Goal: Task Accomplishment & Management: Manage account settings

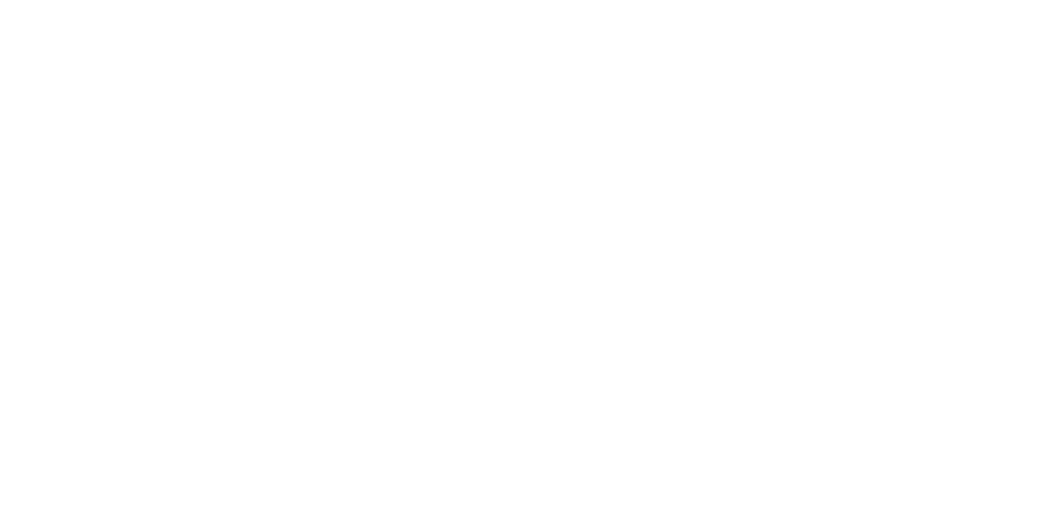
click at [775, 295] on div at bounding box center [525, 261] width 1051 height 523
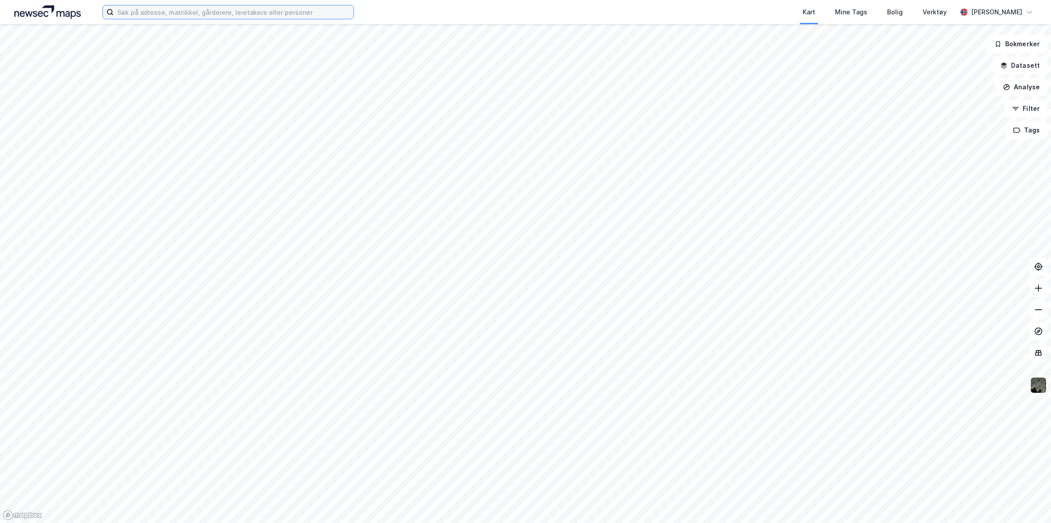
click at [169, 8] on input at bounding box center [234, 11] width 240 height 13
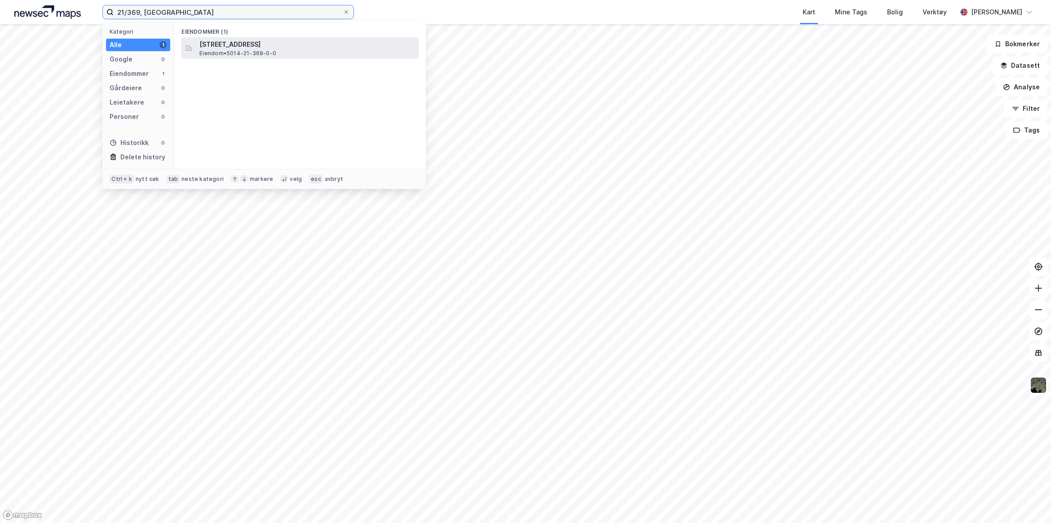
type input "21/369, [GEOGRAPHIC_DATA]"
click at [255, 46] on span "[STREET_ADDRESS]" at bounding box center [307, 44] width 216 height 11
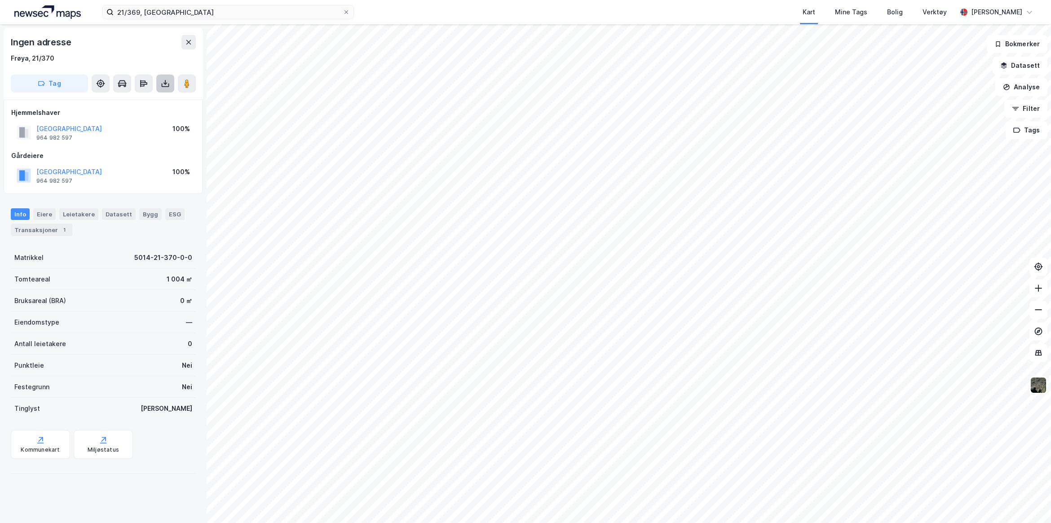
click at [165, 90] on button at bounding box center [165, 84] width 18 height 18
click at [147, 102] on div "Last ned grunnbok" at bounding box center [121, 101] width 52 height 7
click at [1016, 66] on button "Datasett" at bounding box center [1020, 66] width 55 height 18
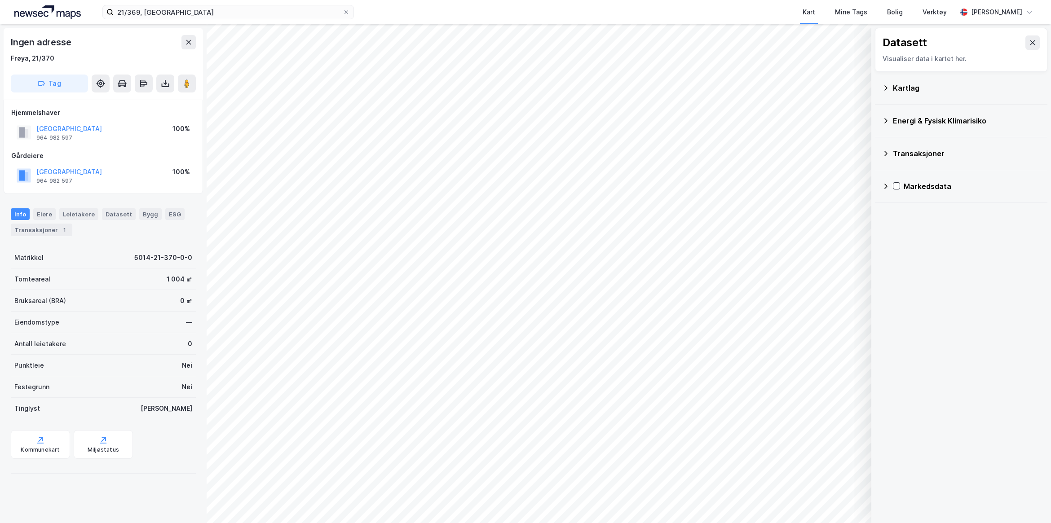
click at [910, 84] on div "Kartlag" at bounding box center [966, 88] width 147 height 11
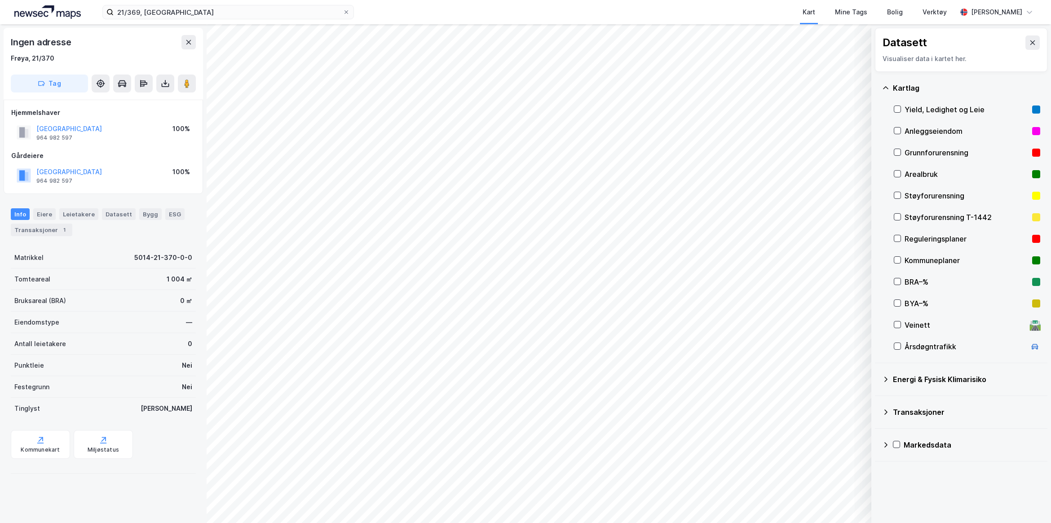
click at [901, 87] on div "Kartlag" at bounding box center [966, 88] width 147 height 11
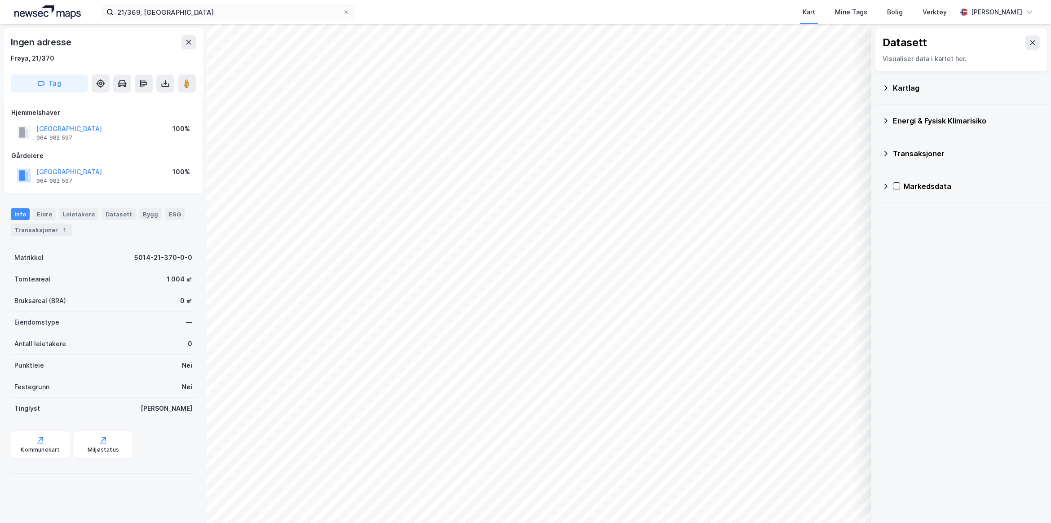
drag, startPoint x: 1029, startPoint y: 44, endPoint x: 1017, endPoint y: 59, distance: 19.6
click at [1029, 44] on button at bounding box center [1032, 42] width 14 height 14
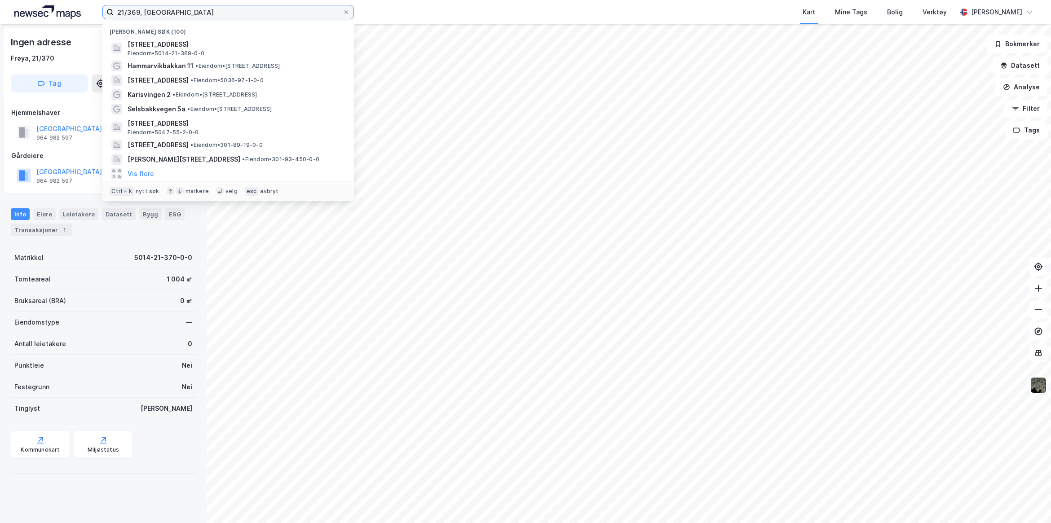
drag, startPoint x: 199, startPoint y: 9, endPoint x: 42, endPoint y: 1, distance: 157.4
click at [42, 1] on div "21/369, Frøya Nylige søk (100) [STREET_ADDRESS] [GEOGRAPHIC_DATA] • 5014-21-369…" at bounding box center [525, 12] width 1051 height 24
click at [375, 10] on div "Nylige søk (100) [STREET_ADDRESS] Eiendom • 5014-21-369-0-0 Hammarvikbakkan 11 …" at bounding box center [525, 12] width 1051 height 24
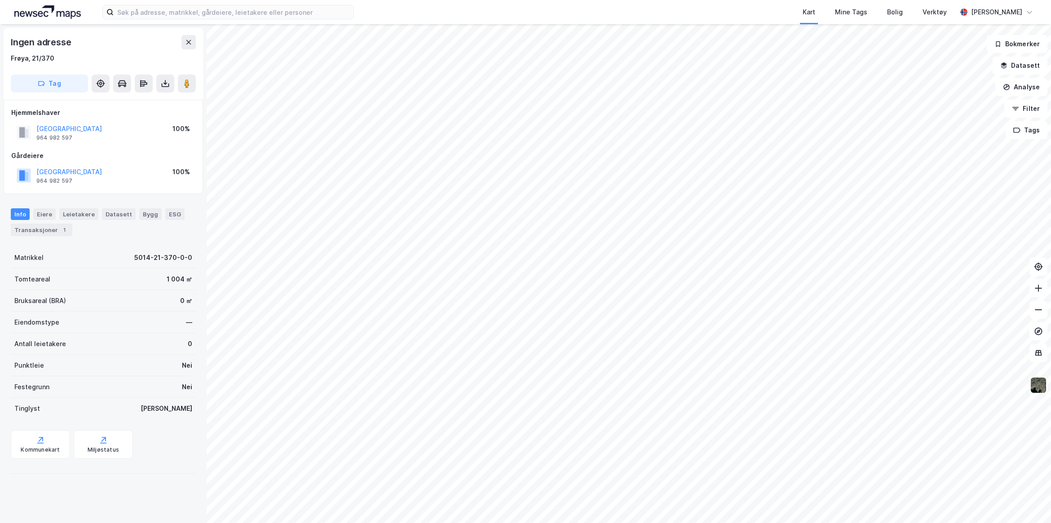
click at [165, 82] on icon at bounding box center [165, 83] width 9 height 9
click at [154, 103] on div "Last ned grunnbok" at bounding box center [127, 101] width 96 height 14
click at [160, 5] on label at bounding box center [228, 12] width 252 height 14
click at [160, 5] on input at bounding box center [234, 11] width 240 height 13
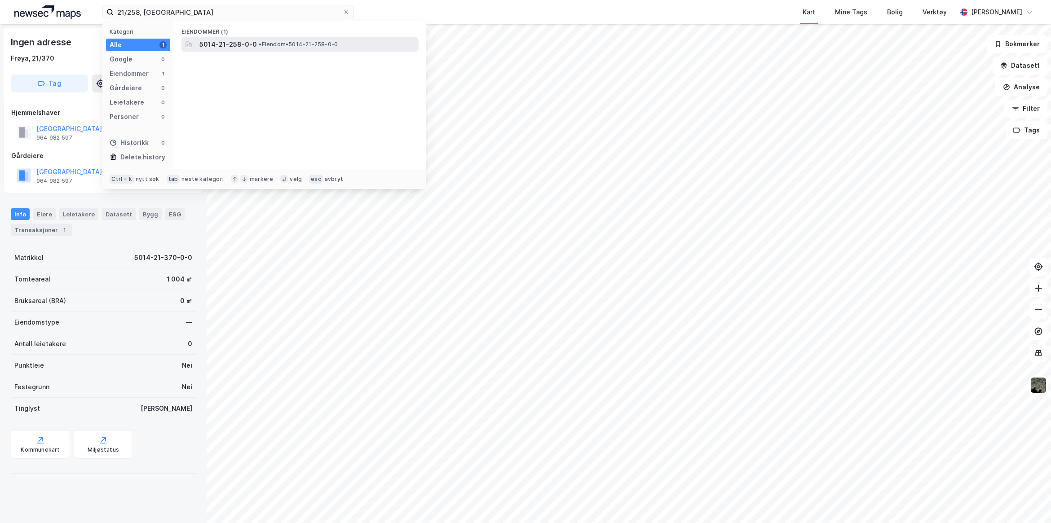
click at [283, 45] on span "• Eiendom • 5014-21-258-0-0" at bounding box center [298, 44] width 79 height 7
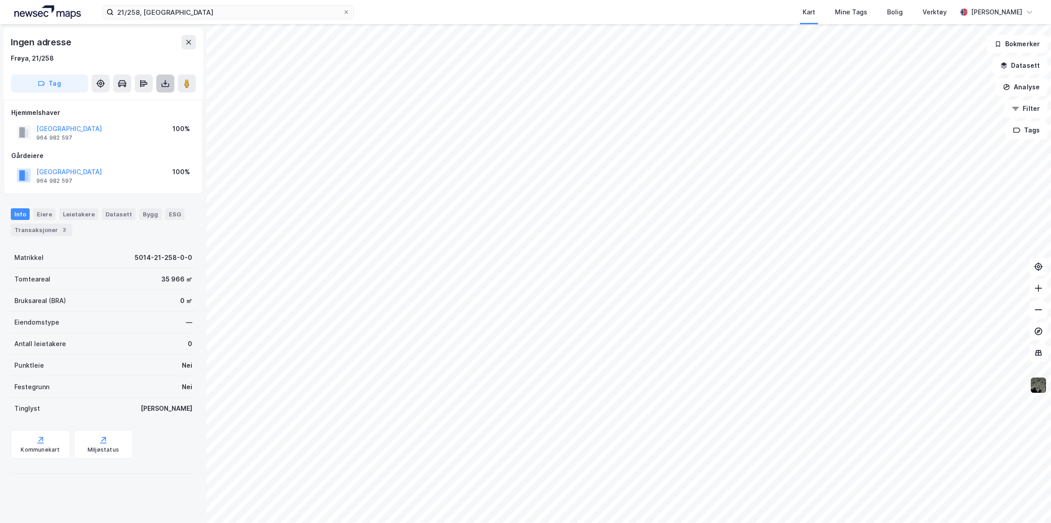
click at [172, 84] on button at bounding box center [165, 84] width 18 height 18
click at [162, 106] on div "Last ned grunnbok" at bounding box center [127, 101] width 96 height 14
click at [1013, 66] on button "Datasett" at bounding box center [1020, 66] width 55 height 18
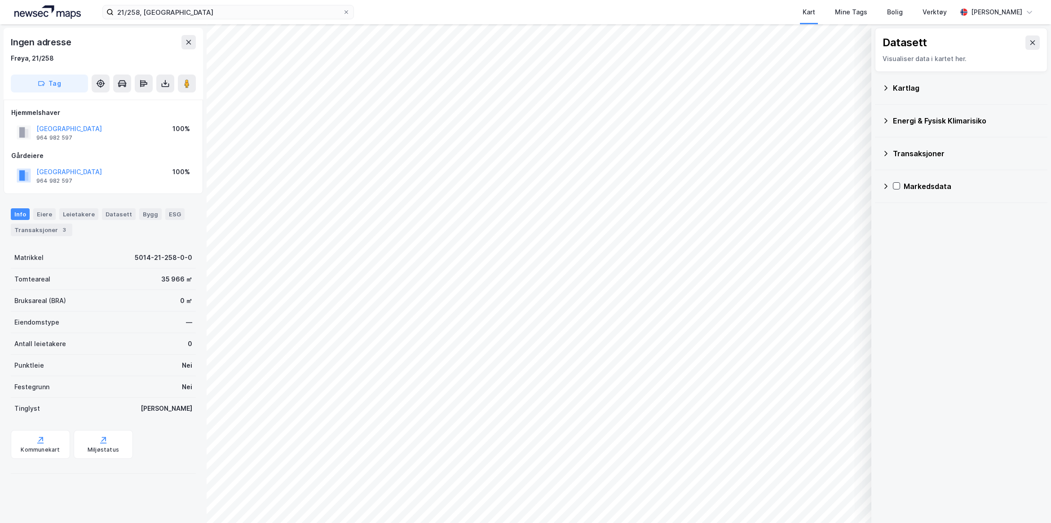
click at [927, 88] on div "Kartlag" at bounding box center [966, 88] width 147 height 11
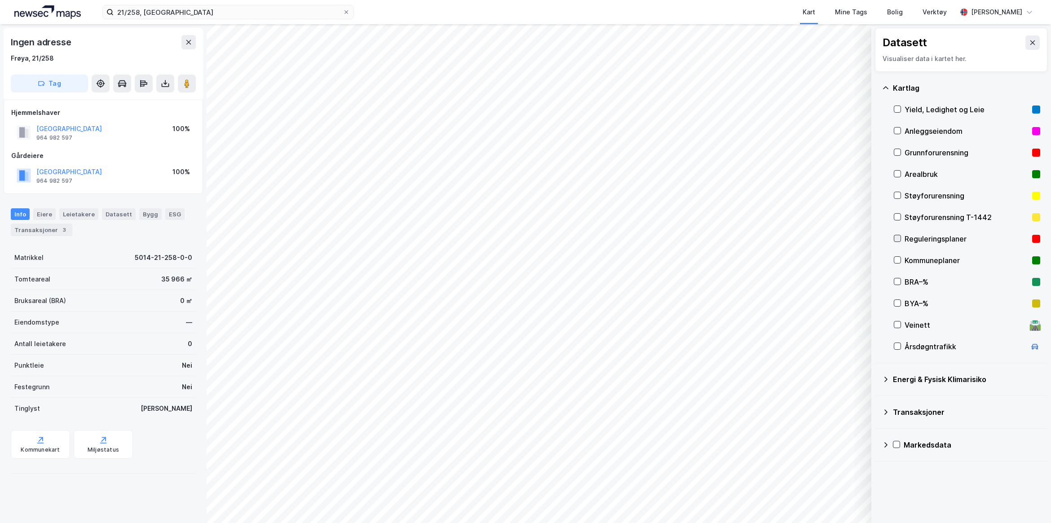
click at [896, 236] on icon at bounding box center [897, 238] width 6 height 6
click at [901, 259] on icon at bounding box center [897, 260] width 6 height 6
click at [41, 447] on div "Kommunekart" at bounding box center [40, 449] width 39 height 7
click at [54, 454] on div "Kommunekart" at bounding box center [40, 444] width 59 height 29
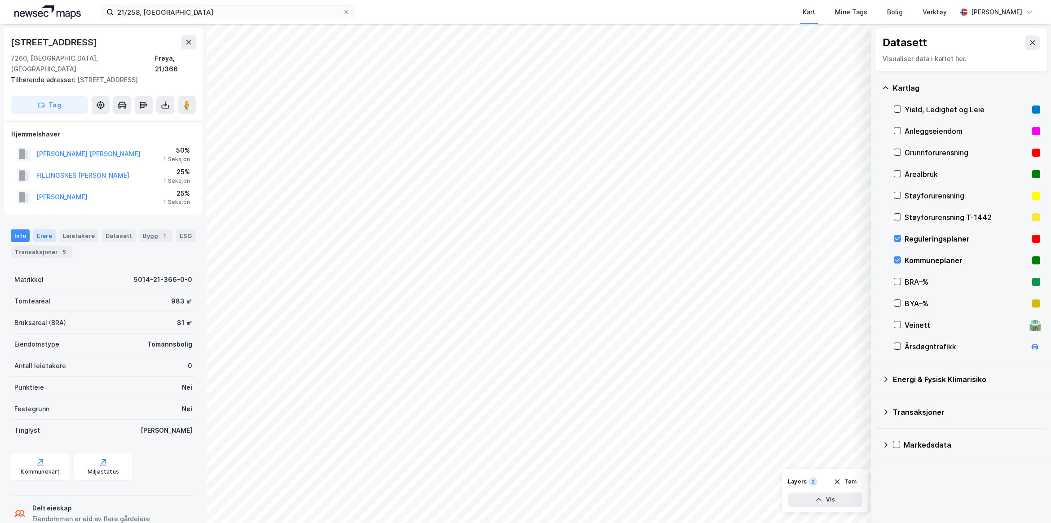
click at [45, 230] on div "Eiere" at bounding box center [44, 236] width 22 height 13
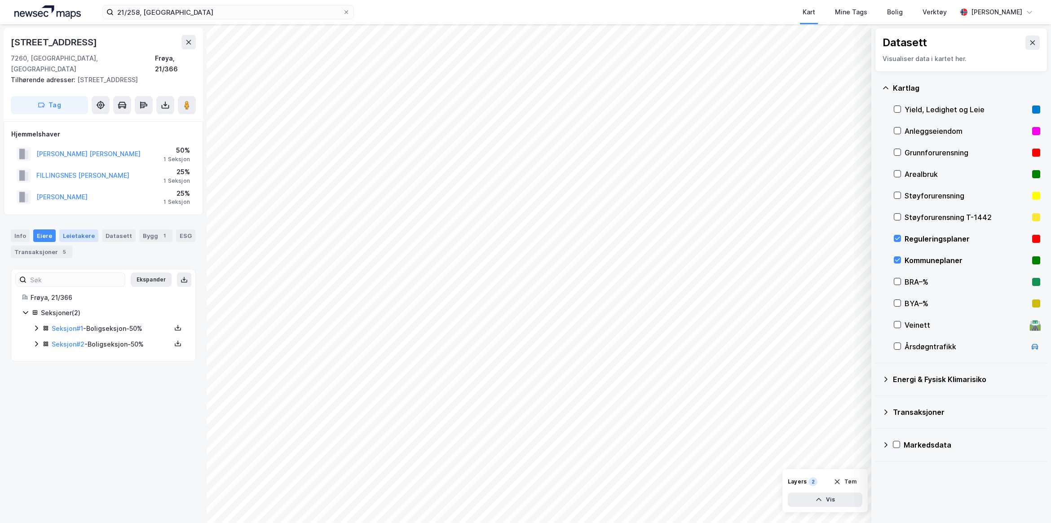
click at [75, 230] on div "Leietakere" at bounding box center [78, 236] width 39 height 13
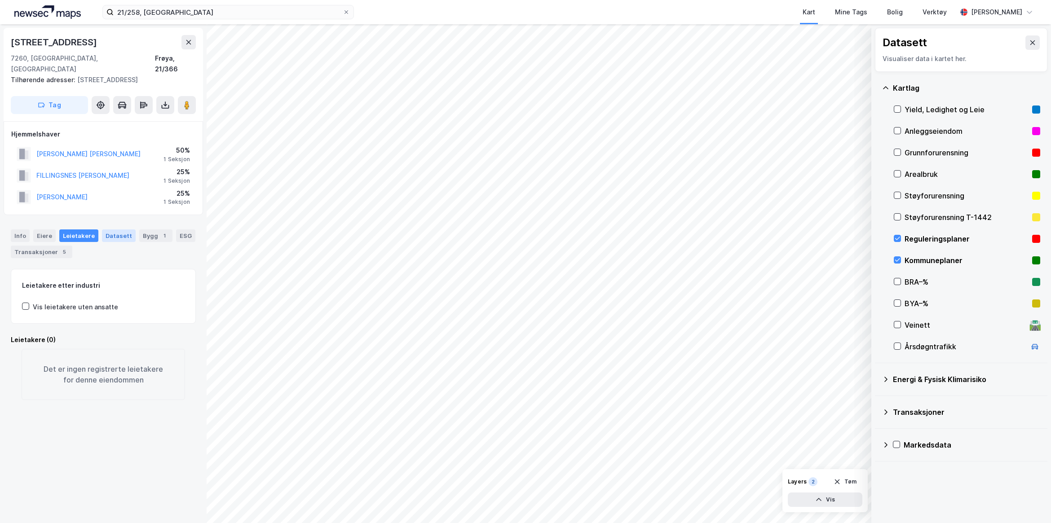
click at [111, 230] on div "Datasett" at bounding box center [119, 236] width 34 height 13
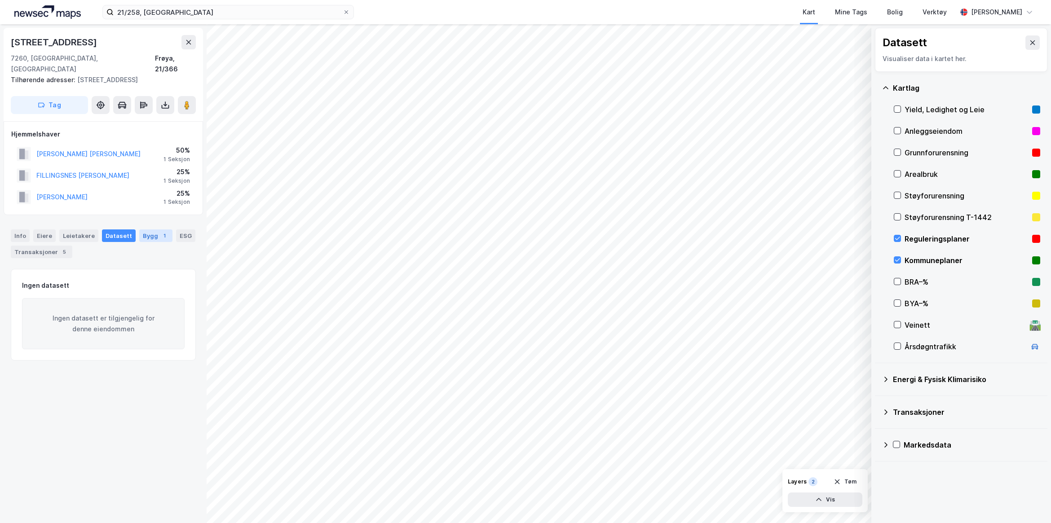
click at [144, 230] on div "Bygg 1" at bounding box center [155, 236] width 33 height 13
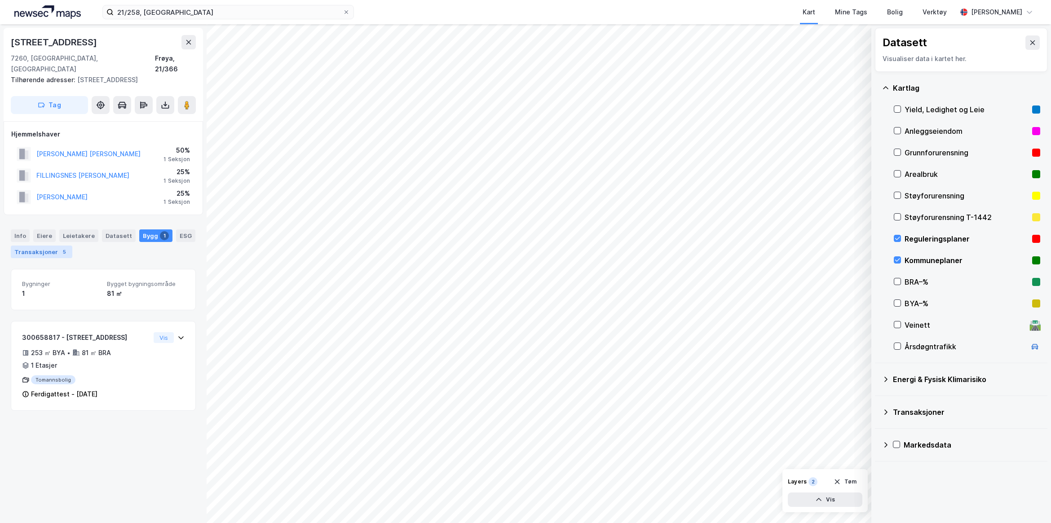
click at [69, 247] on div "5" at bounding box center [64, 251] width 9 height 9
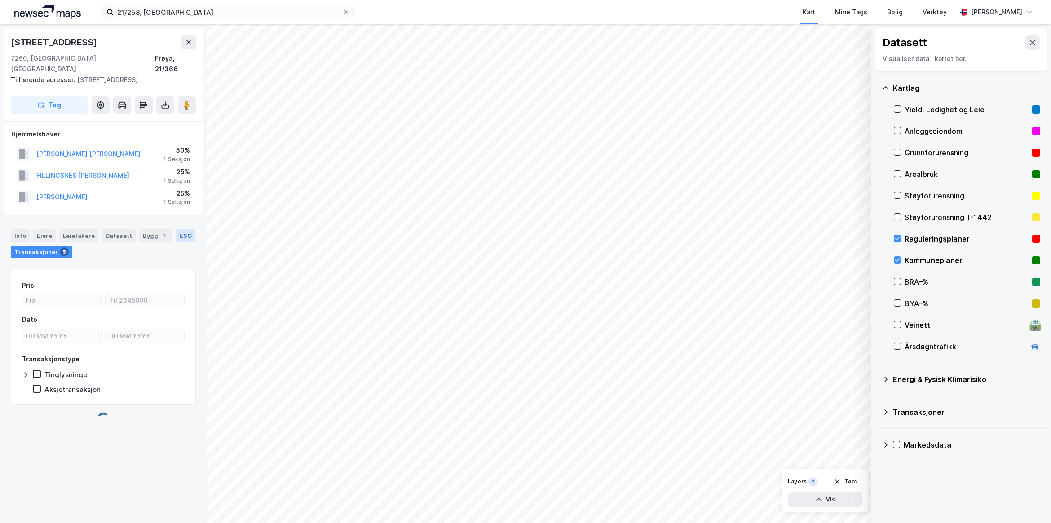
click at [176, 237] on div "ESG" at bounding box center [185, 236] width 19 height 13
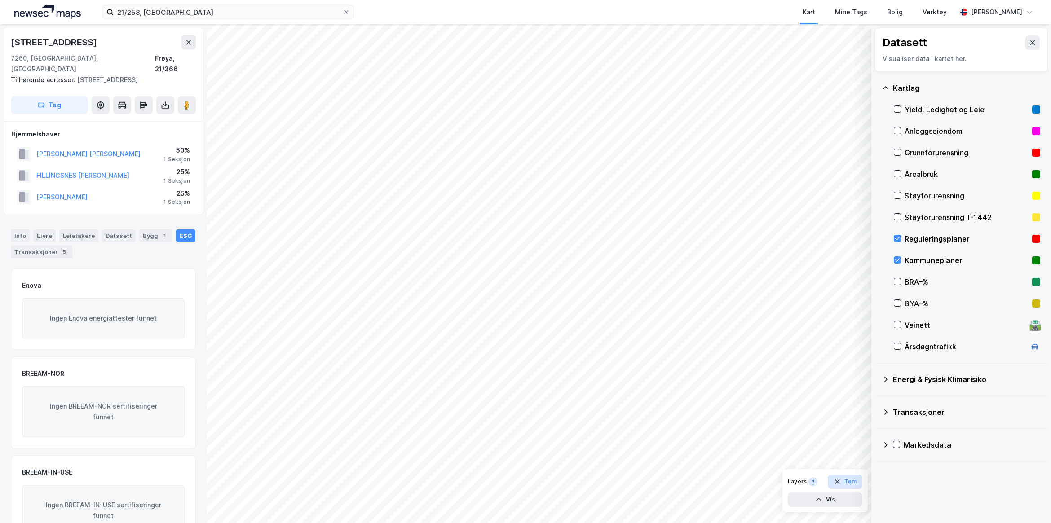
click at [840, 485] on icon "button" at bounding box center [837, 481] width 7 height 7
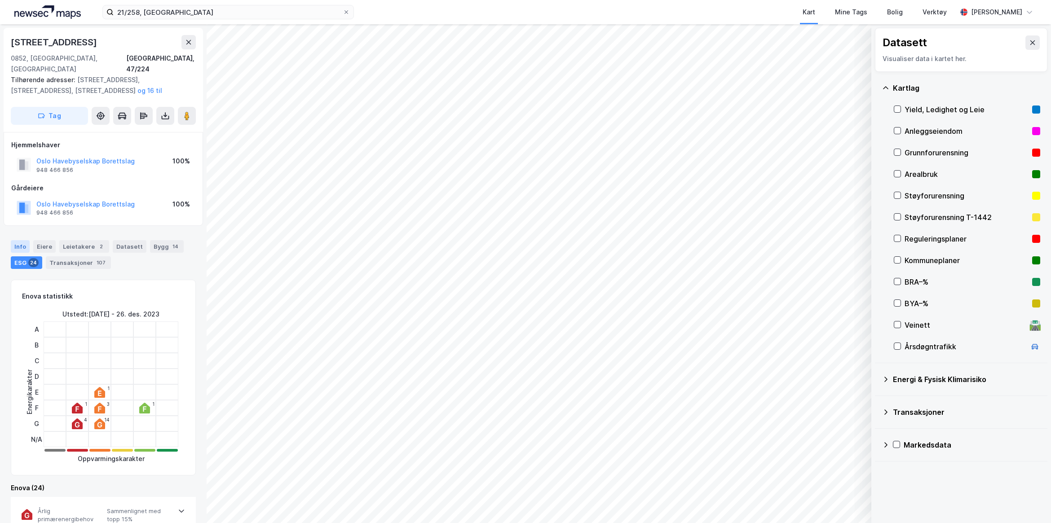
click at [19, 240] on div "Info" at bounding box center [20, 246] width 19 height 13
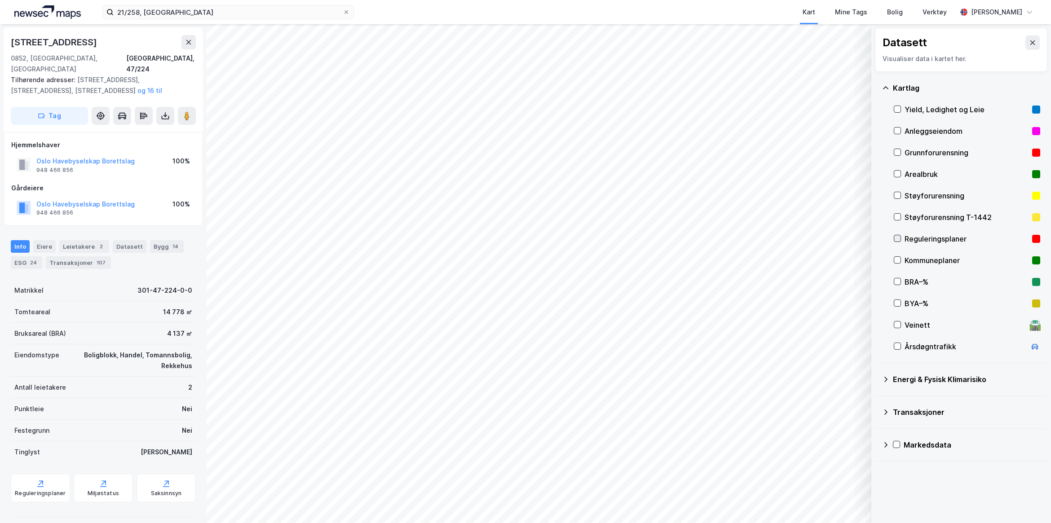
click at [895, 236] on icon at bounding box center [897, 238] width 6 height 6
click at [898, 260] on icon at bounding box center [897, 260] width 5 height 3
click at [897, 177] on icon at bounding box center [897, 174] width 6 height 6
click at [899, 199] on div at bounding box center [897, 196] width 7 height 8
click at [897, 219] on icon at bounding box center [897, 217] width 6 height 6
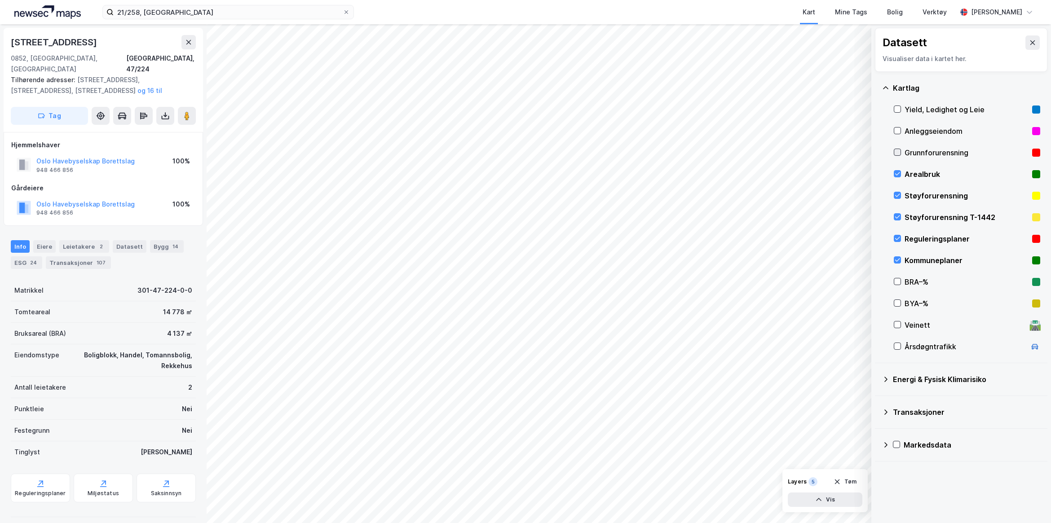
click at [901, 151] on icon at bounding box center [897, 152] width 6 height 6
click at [899, 129] on icon at bounding box center [897, 131] width 6 height 6
click at [900, 131] on icon at bounding box center [897, 131] width 6 height 6
click at [897, 151] on icon at bounding box center [897, 152] width 6 height 6
click at [898, 174] on icon at bounding box center [897, 174] width 6 height 6
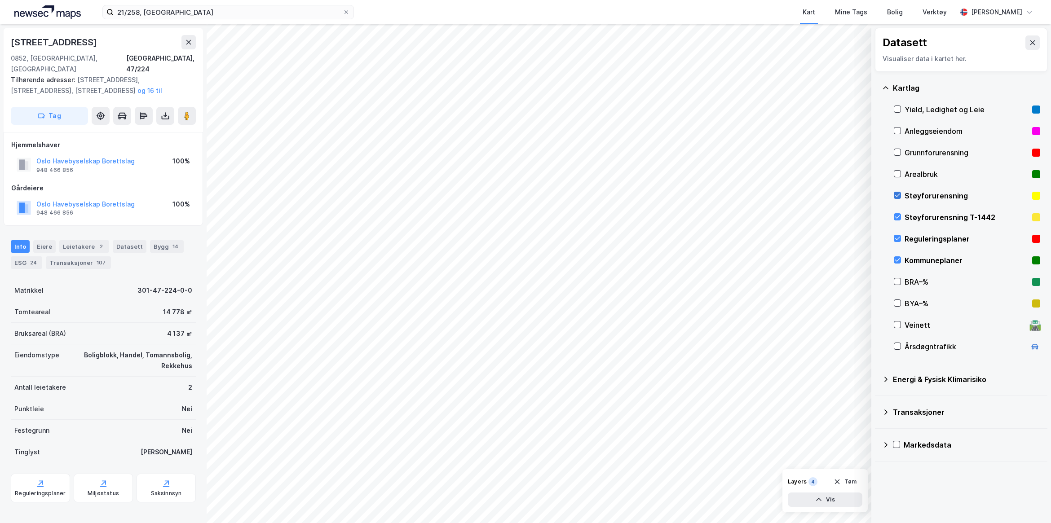
click at [897, 197] on icon at bounding box center [897, 195] width 5 height 3
click at [903, 11] on div "Bolig" at bounding box center [895, 12] width 16 height 11
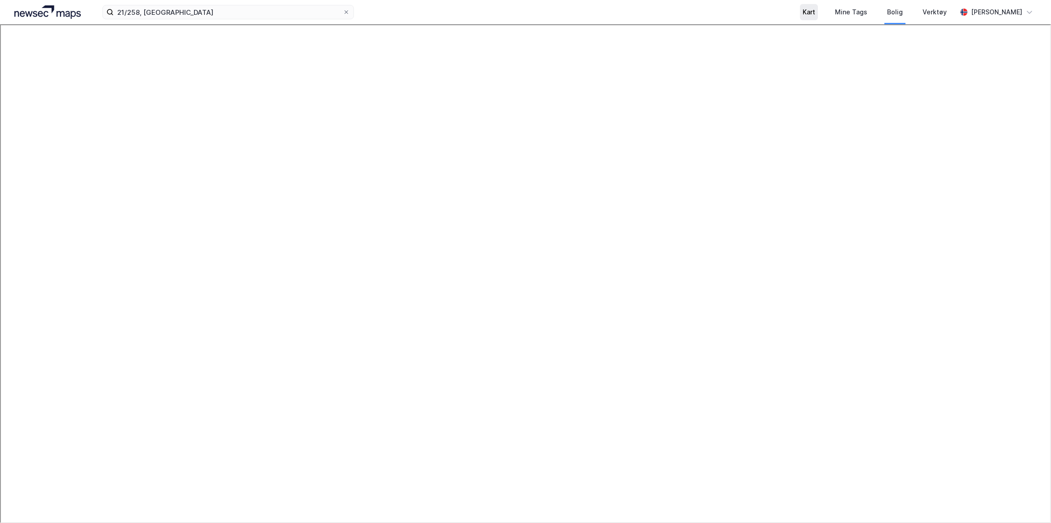
click at [818, 11] on div "Kart" at bounding box center [809, 12] width 18 height 16
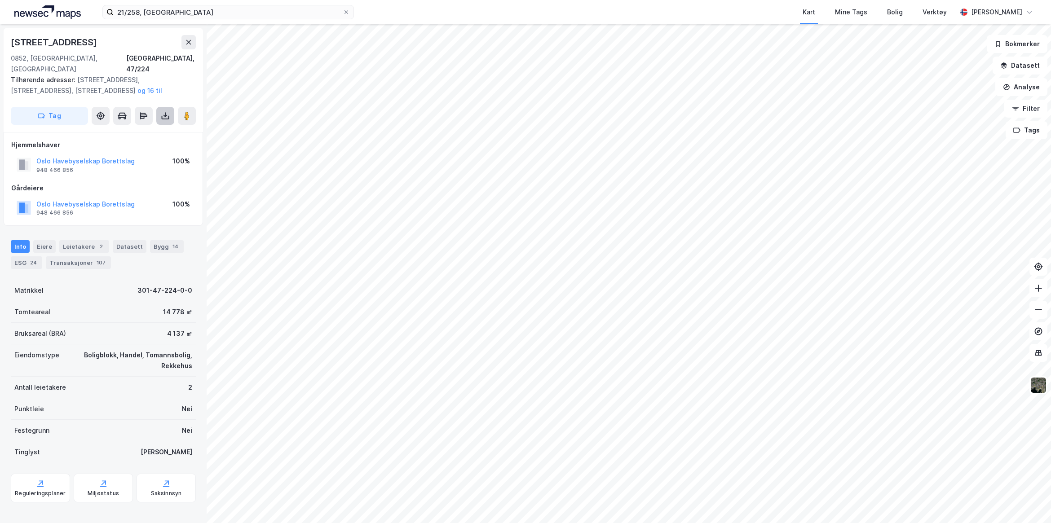
click at [170, 107] on button at bounding box center [165, 116] width 18 height 18
click at [139, 145] on div "Last ned matrikkelrapport" at bounding box center [132, 148] width 74 height 7
click at [38, 230] on div "Info [PERSON_NAME] 2 Datasett Bygg 14 ESG 24 Transaksjoner 107" at bounding box center [103, 251] width 207 height 43
click at [45, 240] on div "Eiere" at bounding box center [44, 246] width 22 height 13
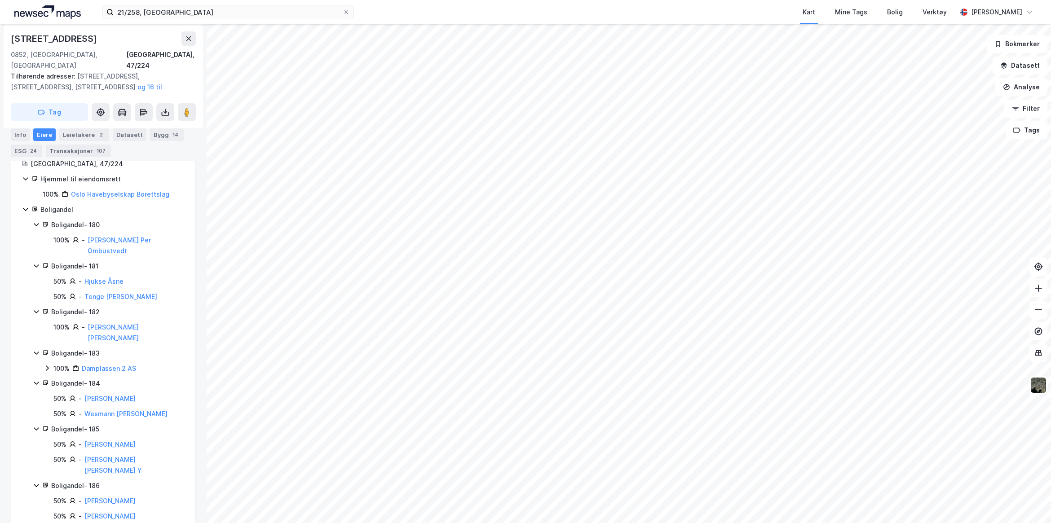
scroll to position [168, 0]
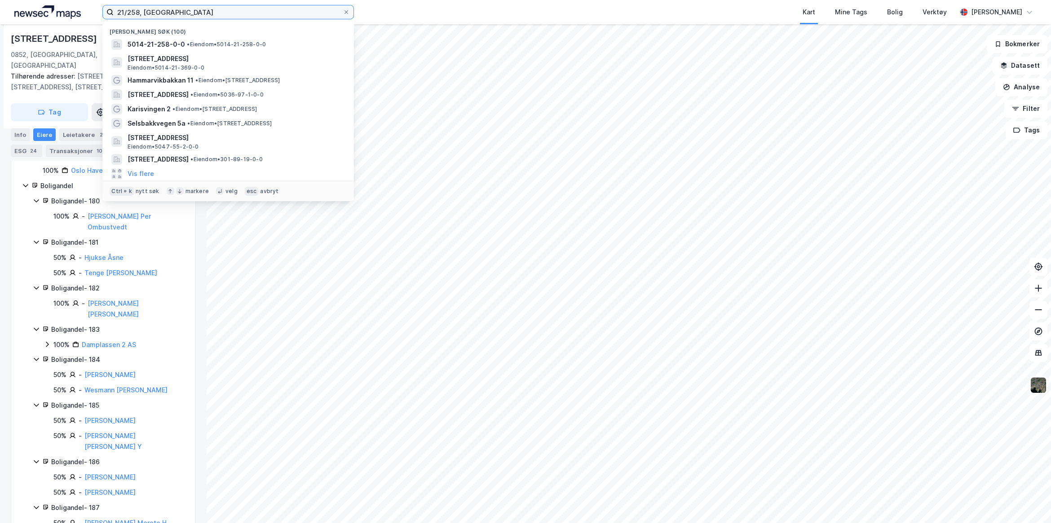
drag, startPoint x: 322, startPoint y: 15, endPoint x: 131, endPoint y: 2, distance: 191.3
click at [131, 2] on div "21/258, Frøya Nylige søk [PHONE_NUMBER] • Eiendom • 5014-21-258-0-0 [STREET_ADD…" at bounding box center [525, 12] width 1051 height 24
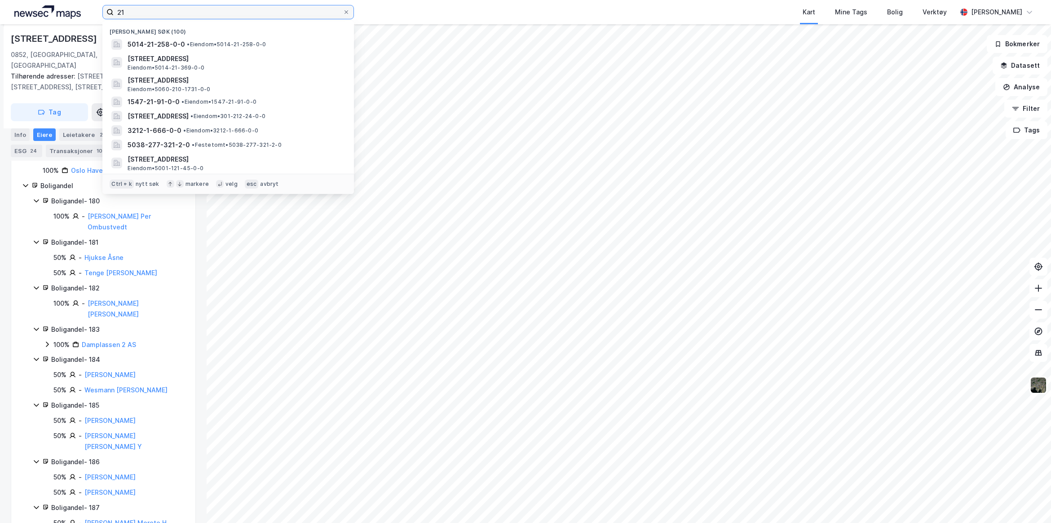
type input "2"
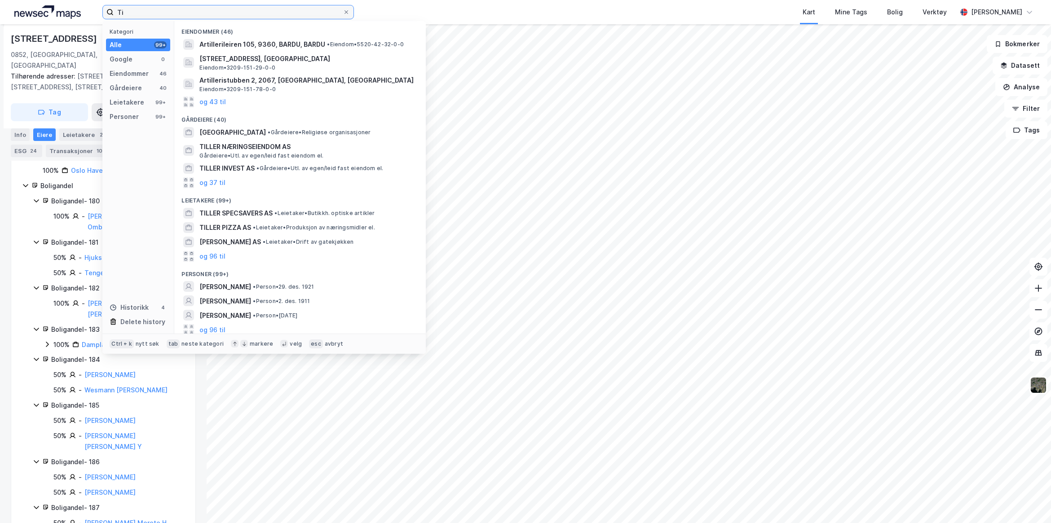
type input "T"
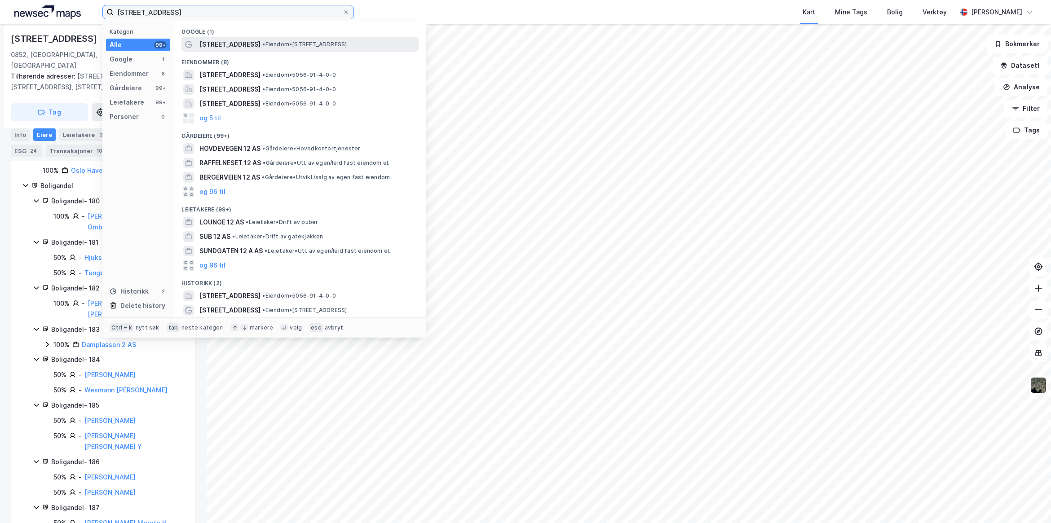
type input "[STREET_ADDRESS]"
click at [242, 44] on span "[STREET_ADDRESS]" at bounding box center [229, 44] width 61 height 11
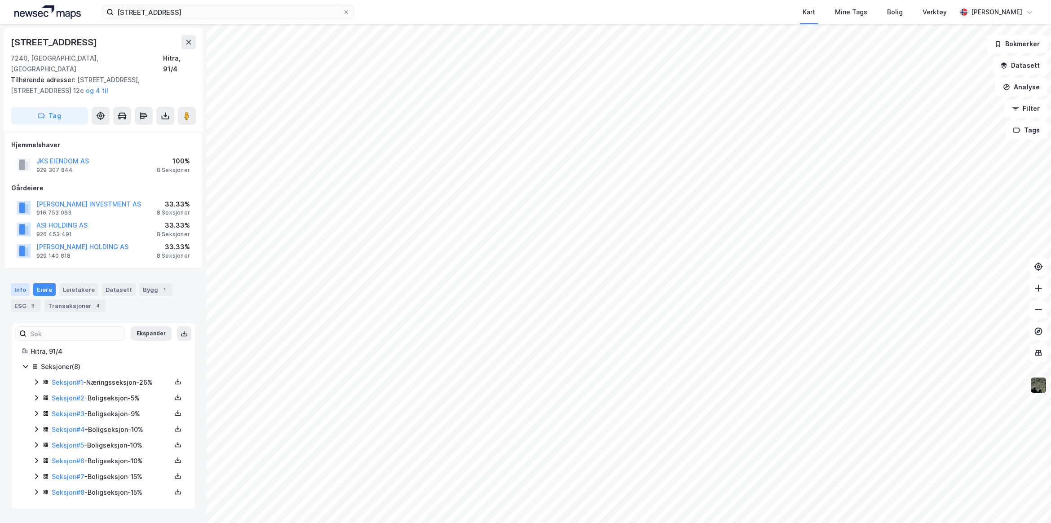
click at [19, 283] on div "Info" at bounding box center [20, 289] width 19 height 13
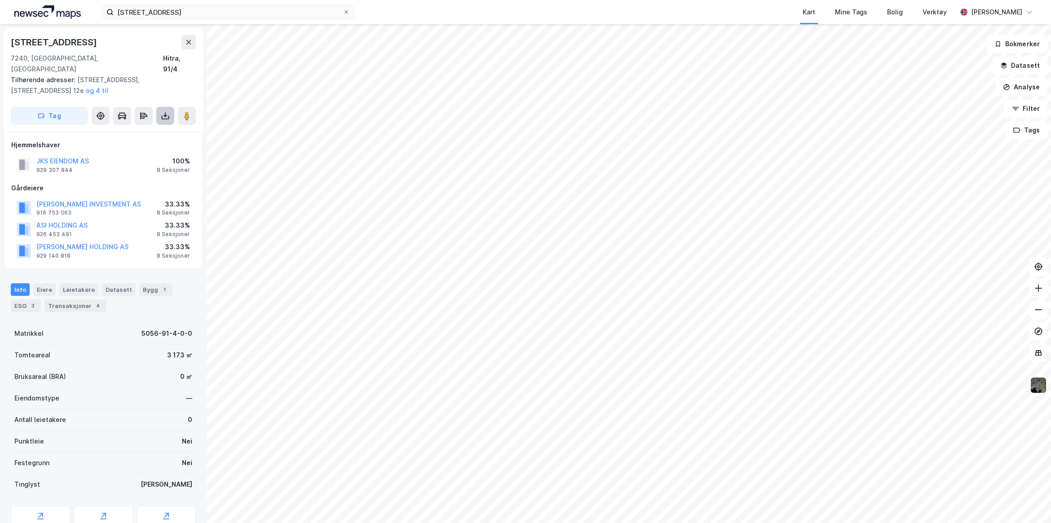
click at [168, 111] on icon at bounding box center [165, 115] width 9 height 9
click at [155, 127] on div "Last ned grunnbok" at bounding box center [127, 134] width 96 height 14
click at [40, 283] on div "Eiere" at bounding box center [44, 289] width 22 height 13
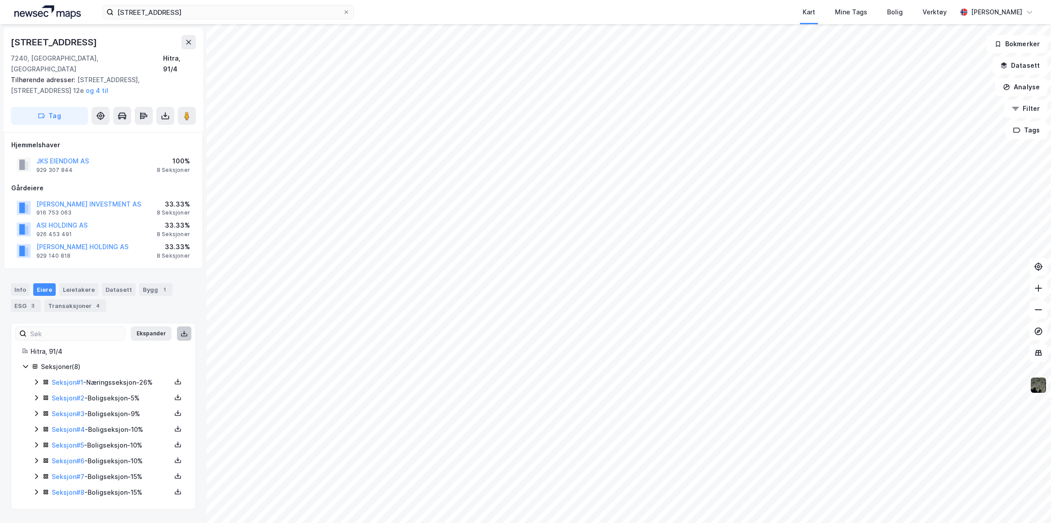
click at [181, 330] on icon at bounding box center [184, 333] width 7 height 7
click at [174, 378] on icon at bounding box center [177, 381] width 7 height 7
click at [127, 349] on div "Grunnbok" at bounding box center [124, 354] width 30 height 11
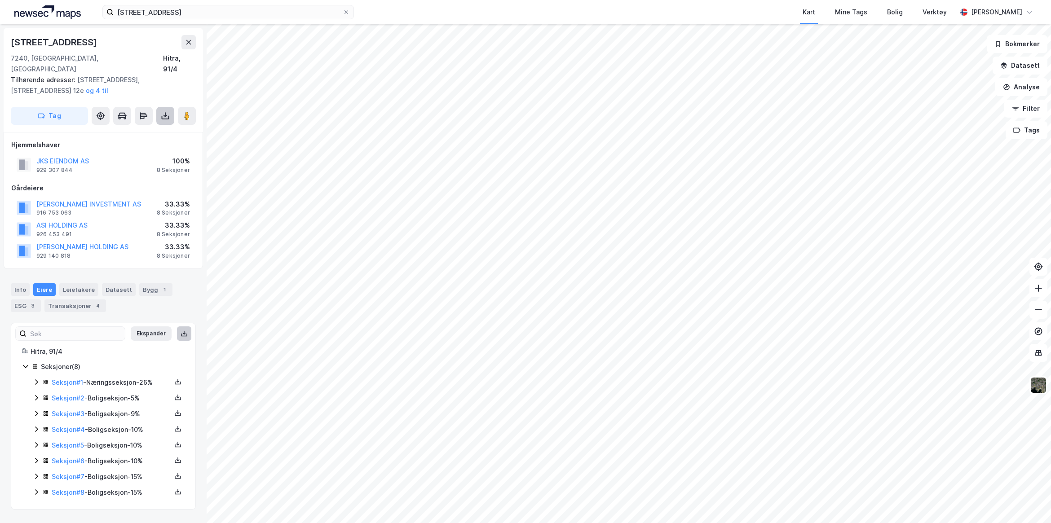
click at [161, 111] on icon at bounding box center [165, 115] width 9 height 9
click at [137, 145] on div "Last ned matrikkelrapport" at bounding box center [132, 148] width 74 height 7
click at [1024, 69] on button "Datasett" at bounding box center [1020, 66] width 55 height 18
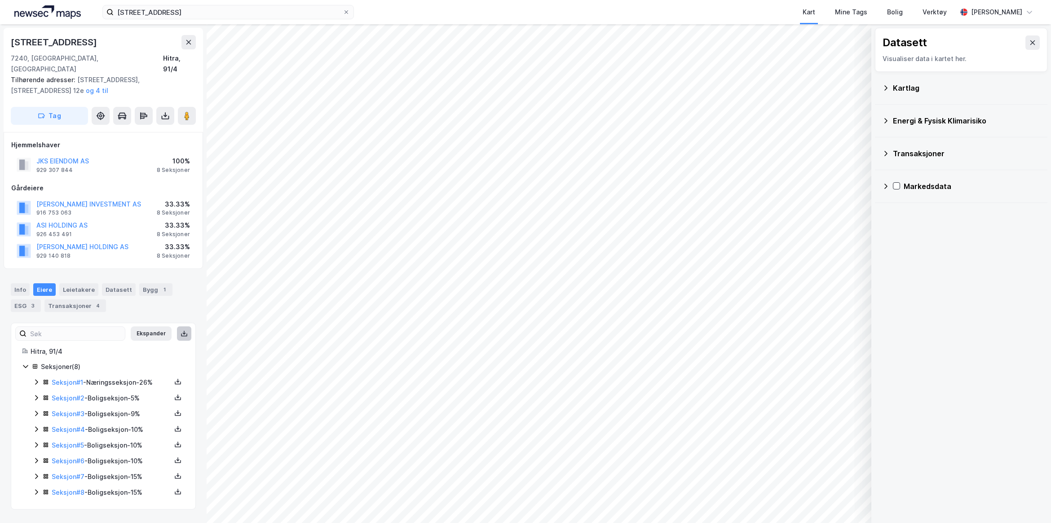
click at [909, 83] on div "Kartlag" at bounding box center [966, 88] width 147 height 11
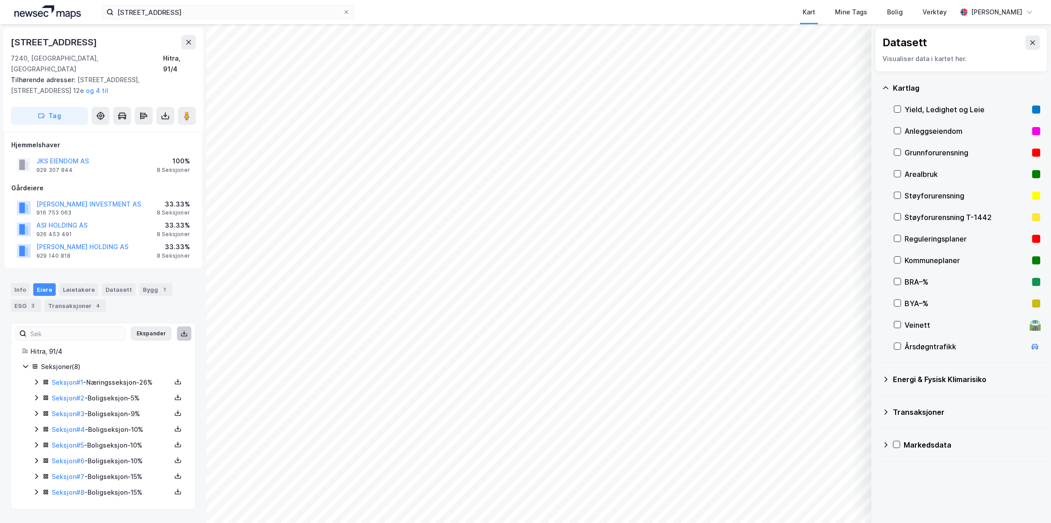
click at [905, 382] on div "Energi & Fysisk Klimarisiko" at bounding box center [966, 379] width 147 height 11
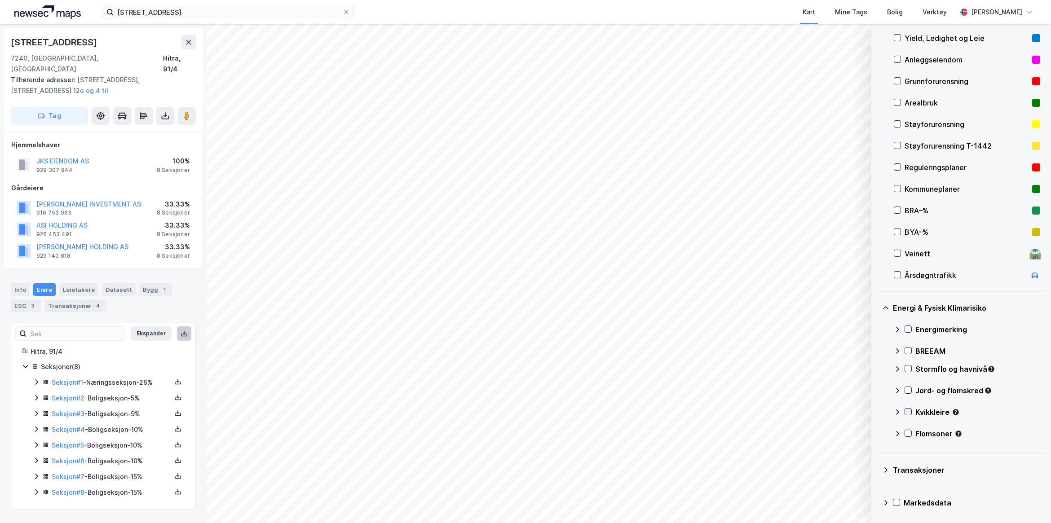
click at [905, 415] on icon at bounding box center [908, 412] width 6 height 6
click at [910, 479] on icon at bounding box center [908, 476] width 6 height 6
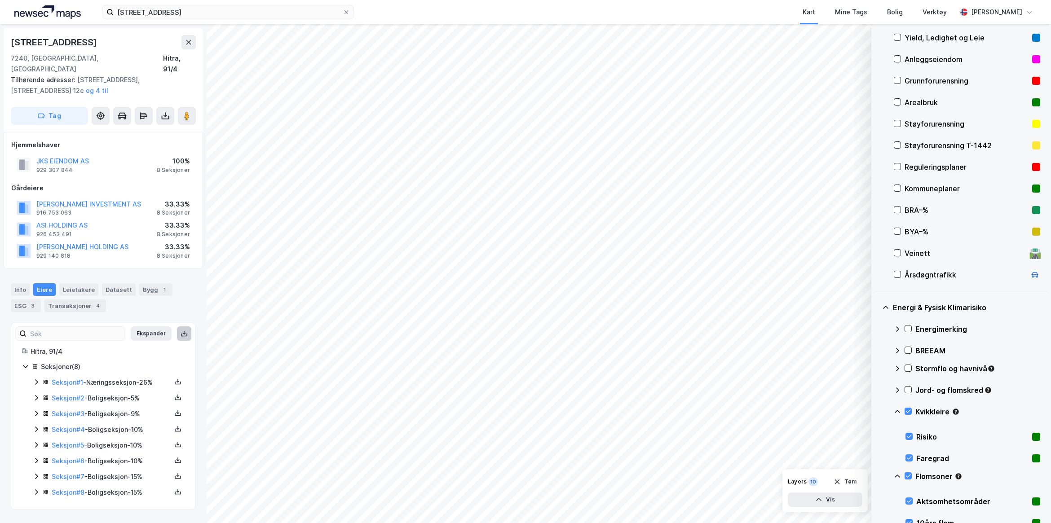
scroll to position [287, 0]
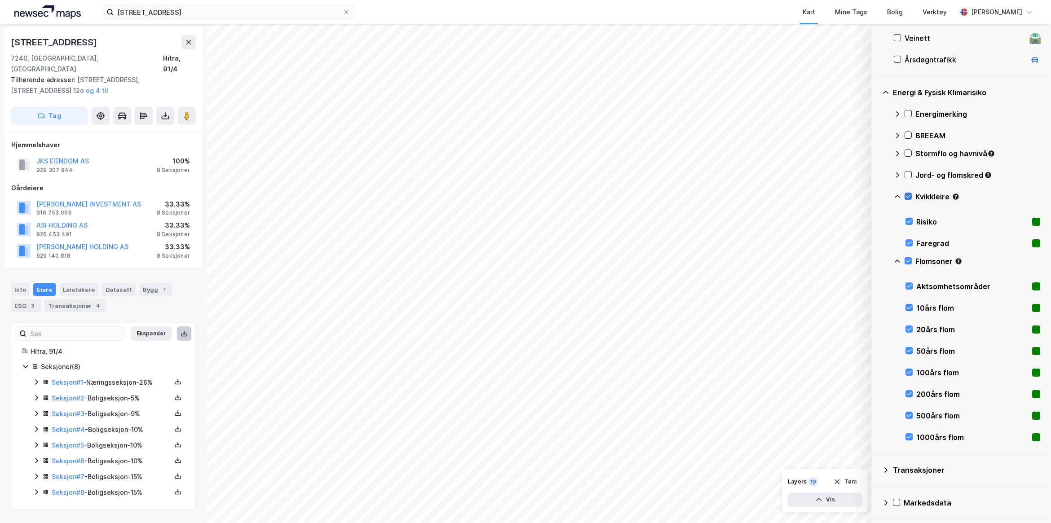
click at [910, 193] on icon at bounding box center [908, 196] width 6 height 6
click at [909, 260] on icon at bounding box center [908, 261] width 6 height 6
click at [910, 172] on icon at bounding box center [908, 175] width 6 height 6
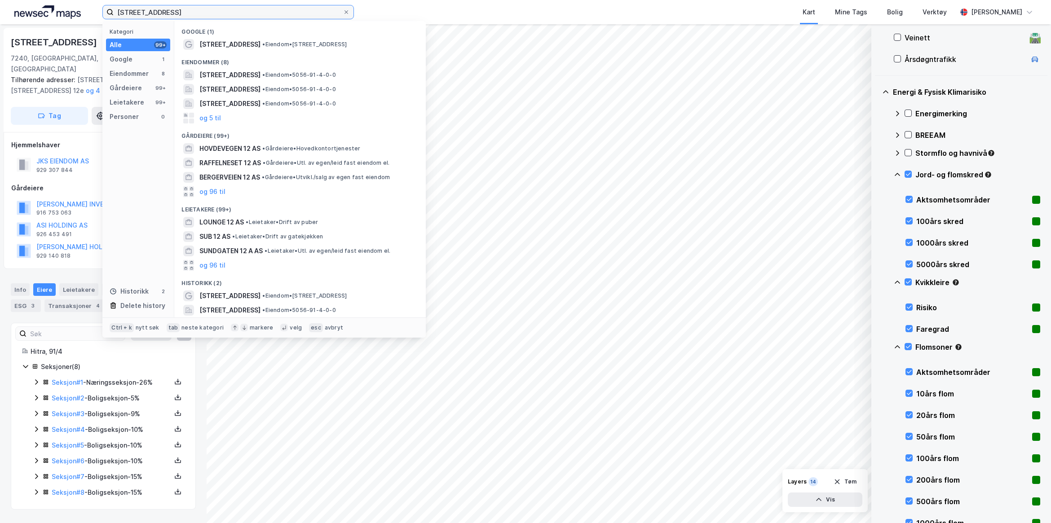
drag, startPoint x: 88, startPoint y: 8, endPoint x: 63, endPoint y: 1, distance: 25.6
click at [75, 8] on div "Fillvågveien 12 Kategori Alle 99+ Google 1 Eiendommer 8 Gårdeiere 99+ Leietaker…" at bounding box center [525, 12] width 1051 height 24
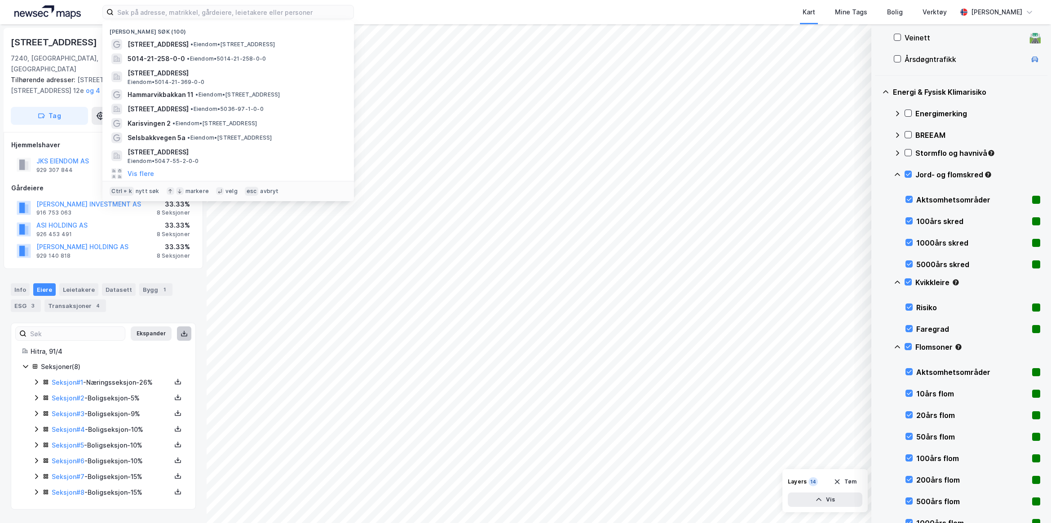
click at [459, 19] on div "Kart Mine Tags Bolig Verktøy" at bounding box center [677, 12] width 560 height 24
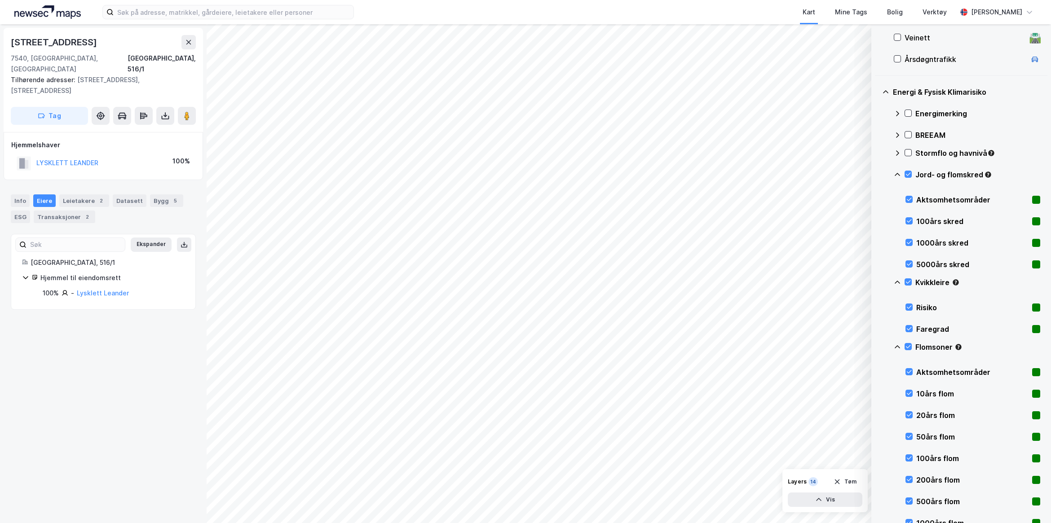
click at [137, 453] on div "[STREET_ADDRESS], 516/1 Tilhørende adresser: [STREET_ADDRESS], [STREET_ADDRESS]…" at bounding box center [103, 273] width 207 height 499
click at [21, 194] on div "Info" at bounding box center [20, 200] width 19 height 13
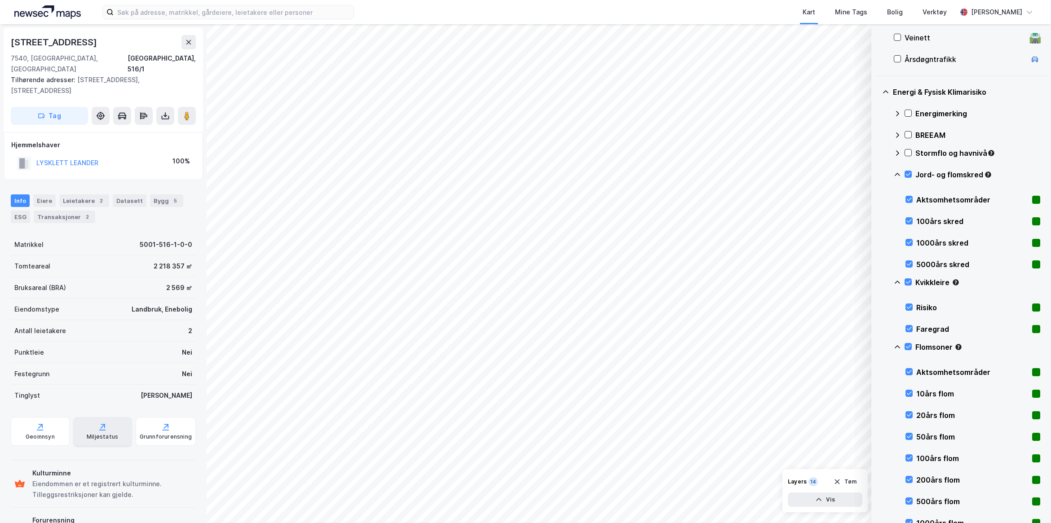
scroll to position [46, 0]
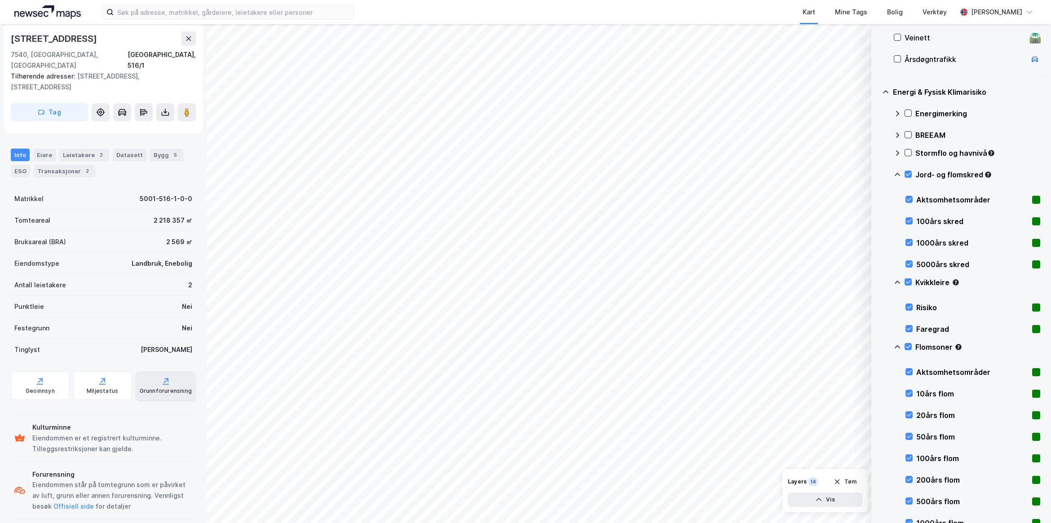
click at [159, 388] on div "Grunnforurensning" at bounding box center [166, 391] width 52 height 7
click at [112, 388] on div "Miljøstatus" at bounding box center [102, 391] width 31 height 7
click at [836, 484] on icon "button" at bounding box center [837, 481] width 7 height 7
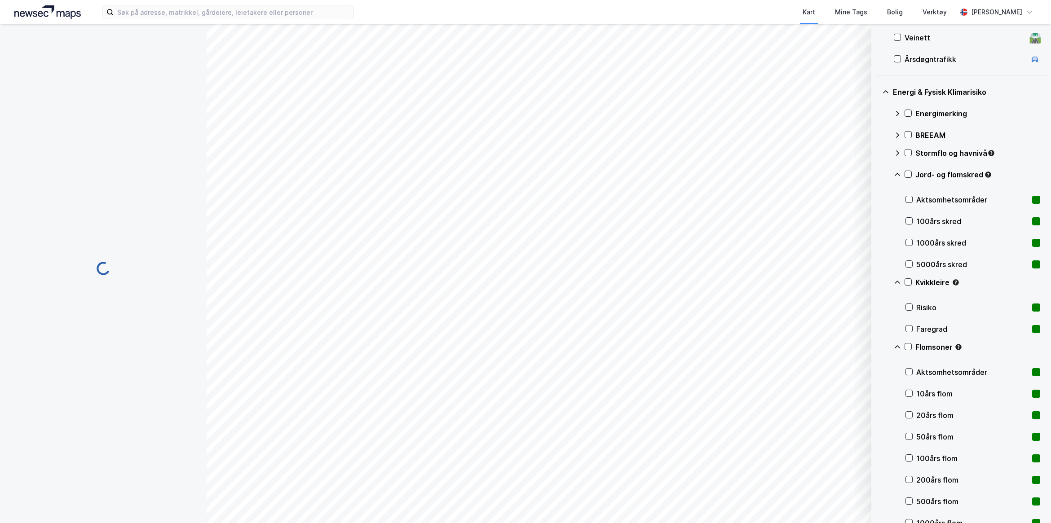
scroll to position [0, 0]
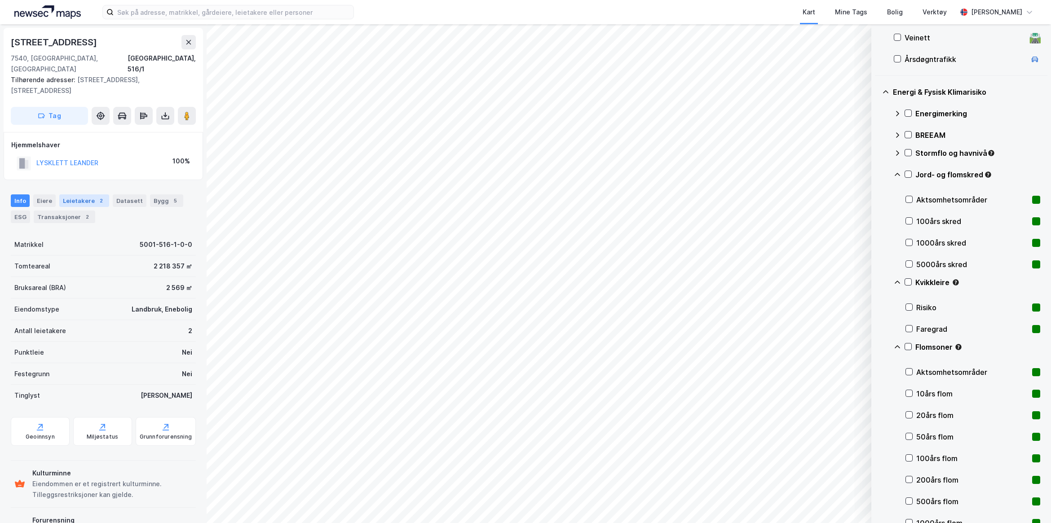
click at [97, 196] on div "2" at bounding box center [101, 200] width 9 height 9
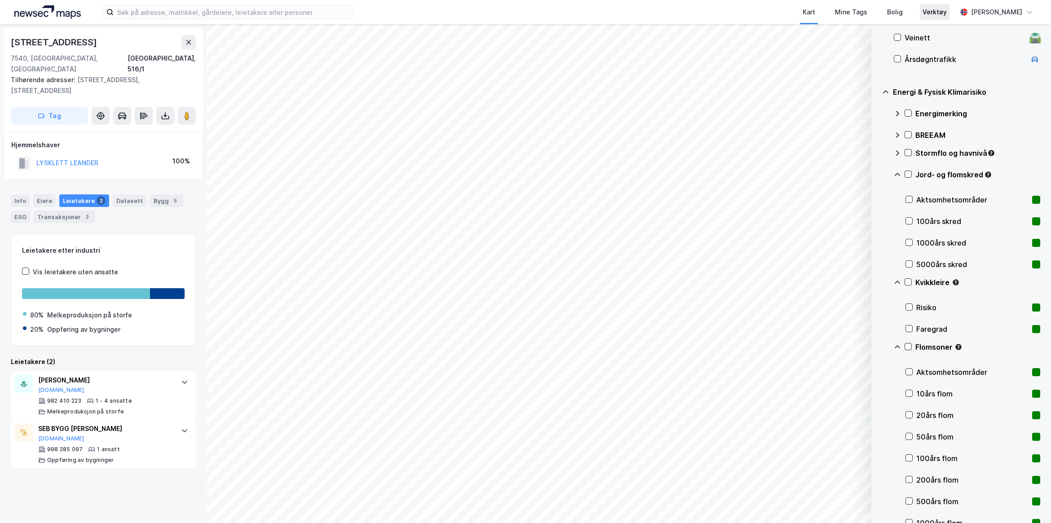
click at [947, 10] on div "Verktøy" at bounding box center [935, 12] width 24 height 11
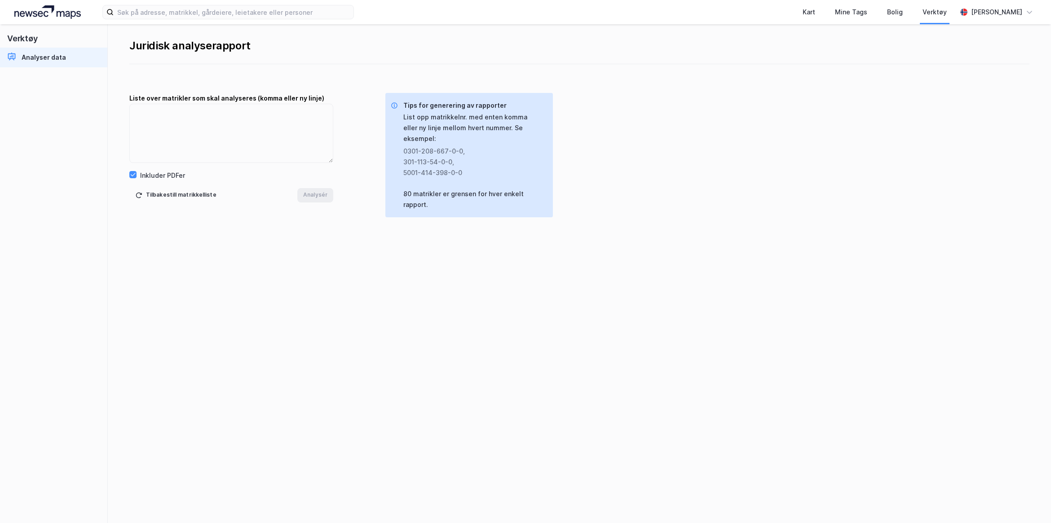
drag, startPoint x: 645, startPoint y: 282, endPoint x: 938, endPoint y: 166, distance: 314.5
click at [646, 282] on div "Juridisk analyserapport Liste over matrikler som skal analyseres (komma [PERSON…" at bounding box center [579, 273] width 943 height 499
drag, startPoint x: 770, startPoint y: 384, endPoint x: 800, endPoint y: 314, distance: 76.5
click at [771, 384] on div "Juridisk analyserapport Liste over matrikler som skal analyseres (komma [PERSON…" at bounding box center [579, 273] width 943 height 499
click at [815, 12] on div "Kart" at bounding box center [809, 12] width 13 height 11
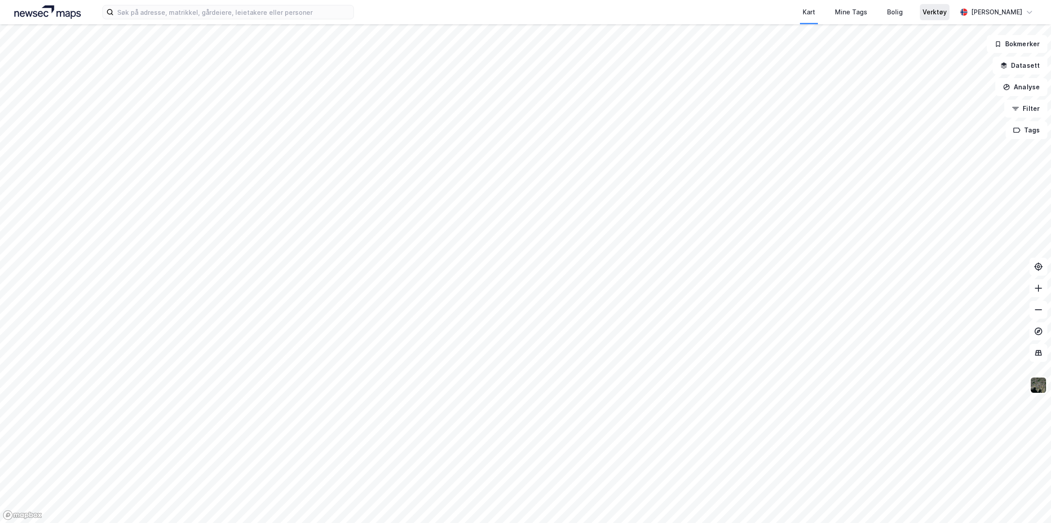
click at [950, 17] on div "Verktøy" at bounding box center [935, 12] width 30 height 16
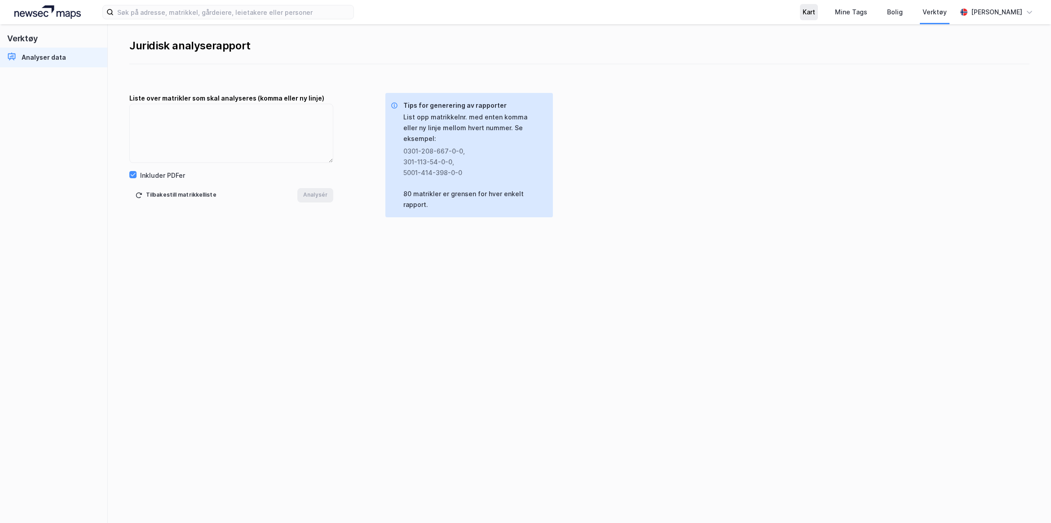
click at [815, 14] on div "Kart" at bounding box center [809, 12] width 13 height 11
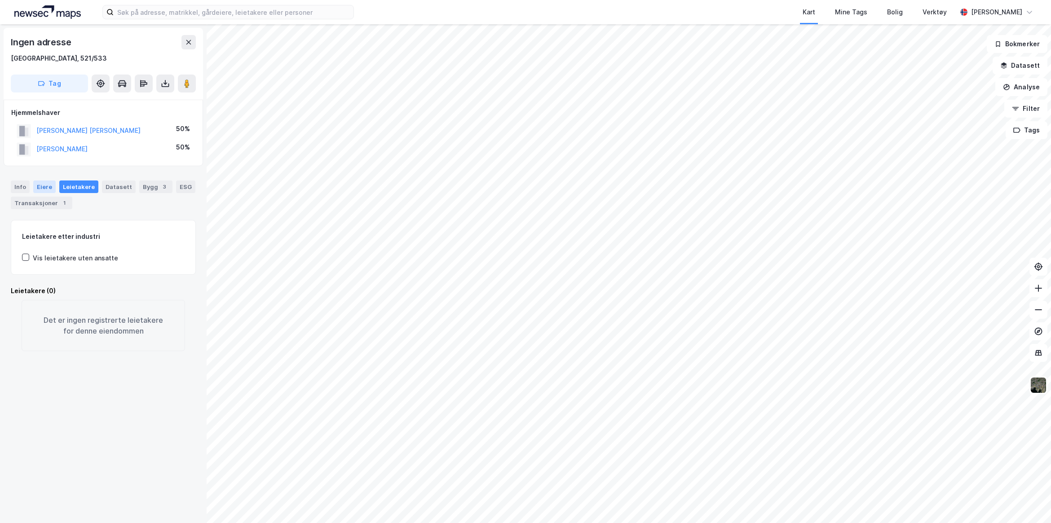
click at [39, 187] on div "Eiere" at bounding box center [44, 187] width 22 height 13
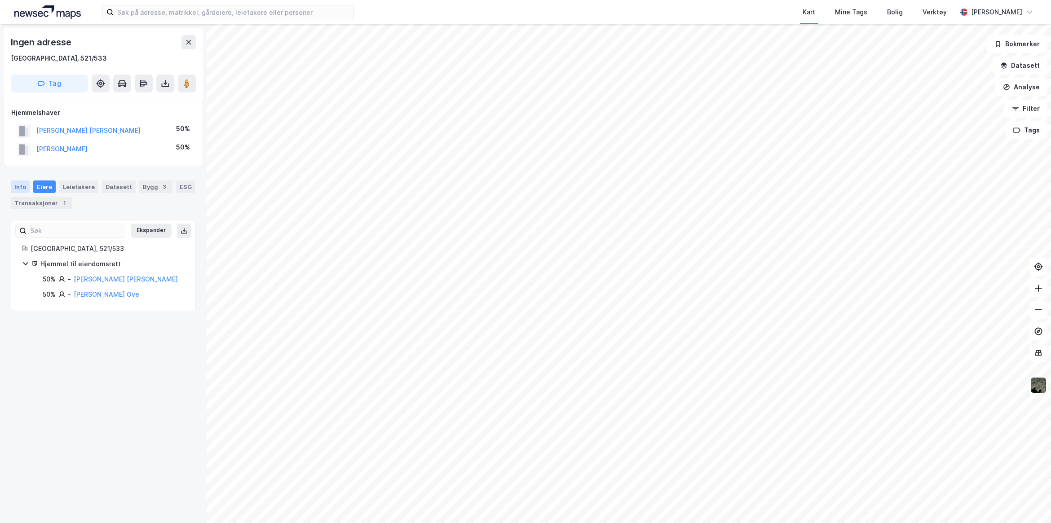
click at [23, 189] on div "Info" at bounding box center [20, 187] width 19 height 13
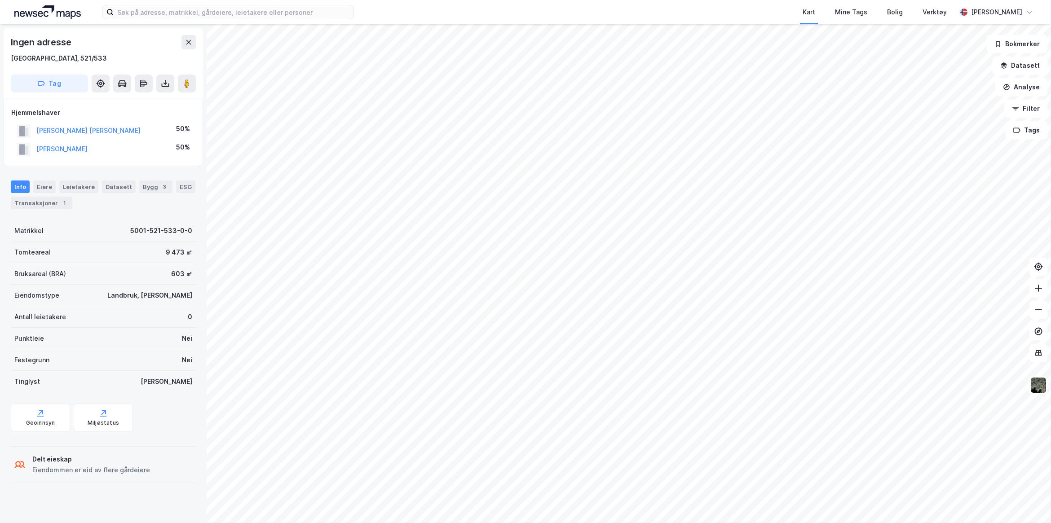
click at [159, 117] on div "Hjemmelshaver" at bounding box center [103, 112] width 184 height 11
drag, startPoint x: 158, startPoint y: 142, endPoint x: 157, endPoint y: 149, distance: 7.2
click at [159, 142] on div "[PERSON_NAME] OVE 50%" at bounding box center [103, 149] width 184 height 18
drag, startPoint x: 129, startPoint y: 151, endPoint x: 88, endPoint y: 143, distance: 42.1
click at [88, 143] on div "[PERSON_NAME] OVE 50%" at bounding box center [103, 149] width 184 height 18
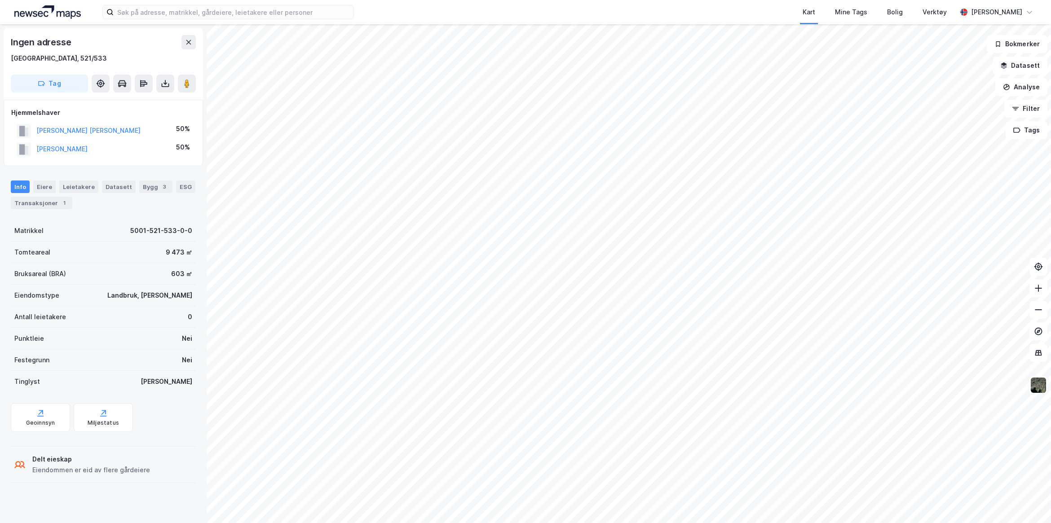
drag, startPoint x: 88, startPoint y: 143, endPoint x: 128, endPoint y: 38, distance: 112.2
click at [128, 38] on div "Ingen adresse" at bounding box center [103, 42] width 185 height 14
drag, startPoint x: 165, startPoint y: 77, endPoint x: 171, endPoint y: 88, distance: 12.7
click at [165, 77] on button at bounding box center [165, 84] width 18 height 18
click at [153, 101] on div "Last ned grunnbok" at bounding box center [127, 101] width 96 height 14
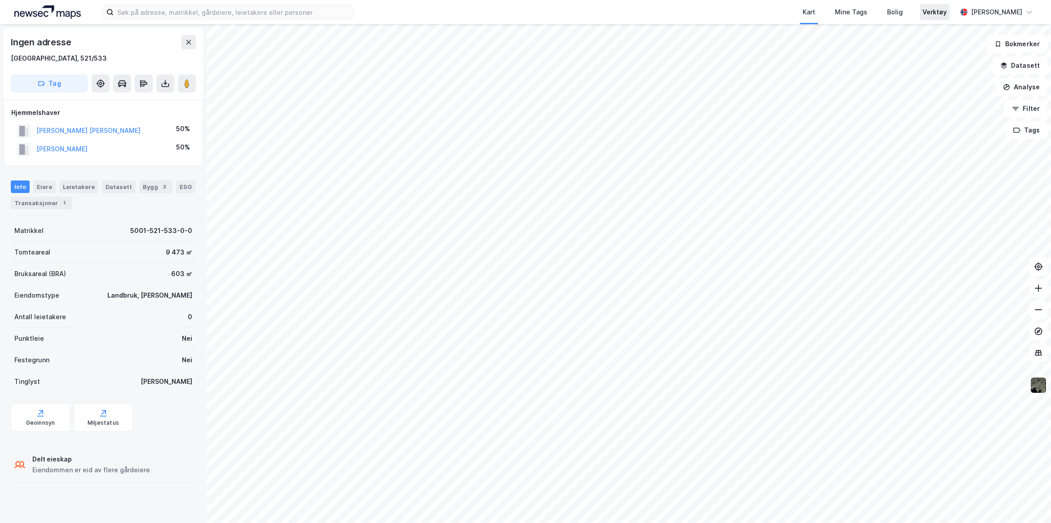
click at [947, 13] on div "Verktøy" at bounding box center [935, 12] width 24 height 11
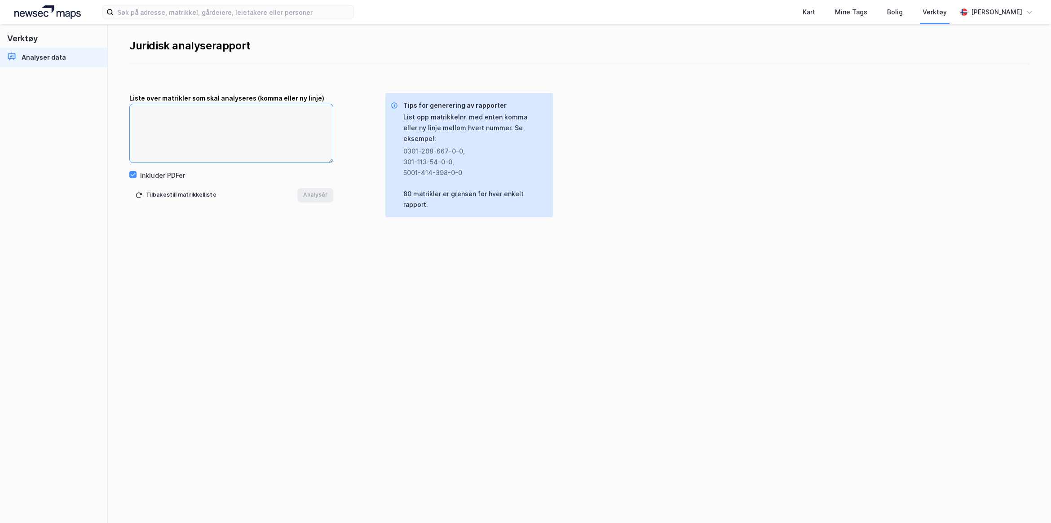
click at [278, 118] on textarea at bounding box center [231, 133] width 203 height 58
click at [283, 118] on textarea at bounding box center [231, 133] width 203 height 58
drag, startPoint x: 216, startPoint y: 117, endPoint x: 212, endPoint y: 117, distance: 4.9
click at [212, 117] on textarea at bounding box center [231, 133] width 203 height 58
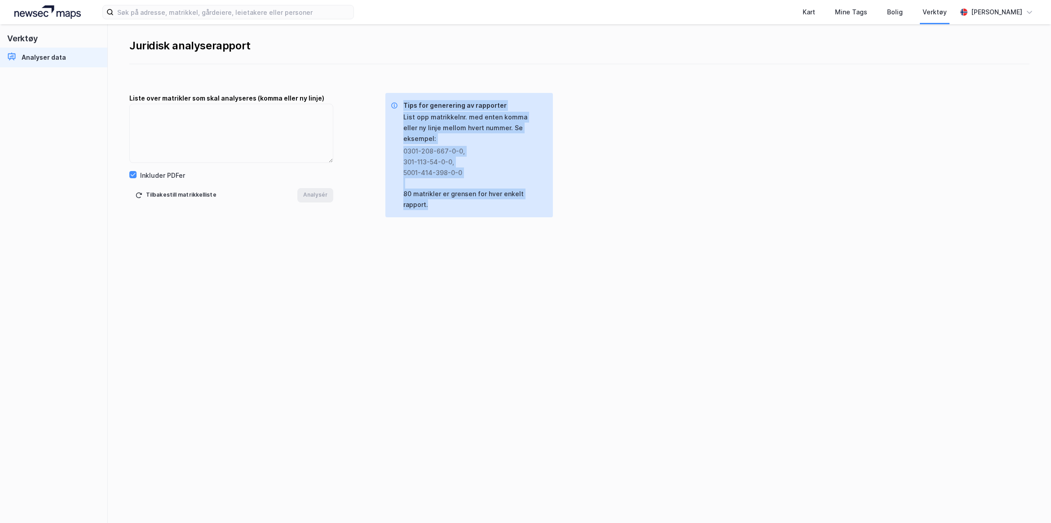
drag, startPoint x: 517, startPoint y: 205, endPoint x: 394, endPoint y: 106, distance: 157.2
click at [394, 106] on div "Tips for generering av rapporter List opp matrikkelnr. med enten komma [PERSON_…" at bounding box center [469, 155] width 168 height 124
drag, startPoint x: 394, startPoint y: 106, endPoint x: 508, endPoint y: 156, distance: 123.7
click at [508, 168] on div "5001-414-398-0-0" at bounding box center [470, 173] width 135 height 11
drag, startPoint x: 452, startPoint y: 196, endPoint x: 398, endPoint y: 185, distance: 55.1
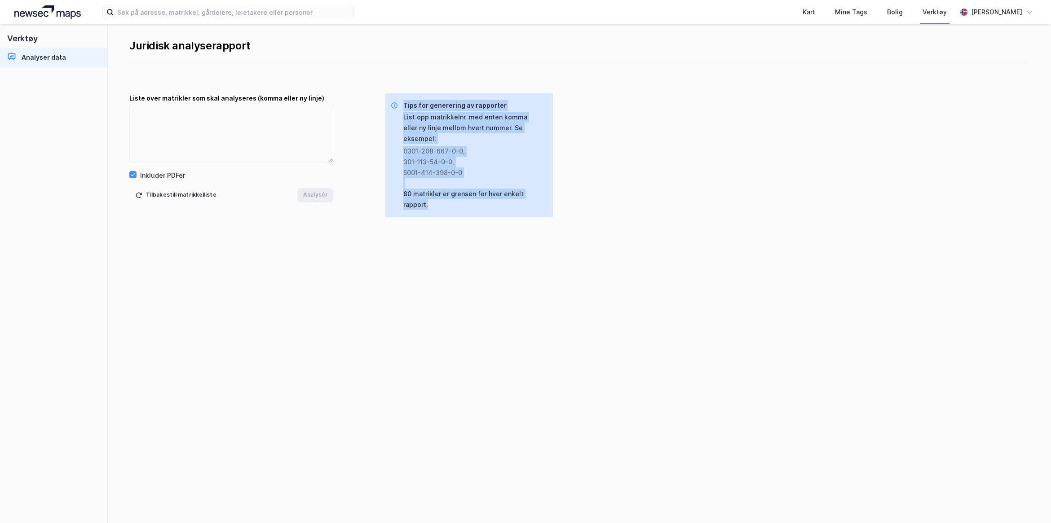
click at [398, 185] on div "Tips for generering av rapporter List opp matrikkelnr. med enten komma [PERSON_…" at bounding box center [468, 155] width 155 height 110
click at [436, 274] on div "Juridisk analyserapport Liste over matrikler som skal analyseres (komma [PERSON…" at bounding box center [579, 273] width 943 height 499
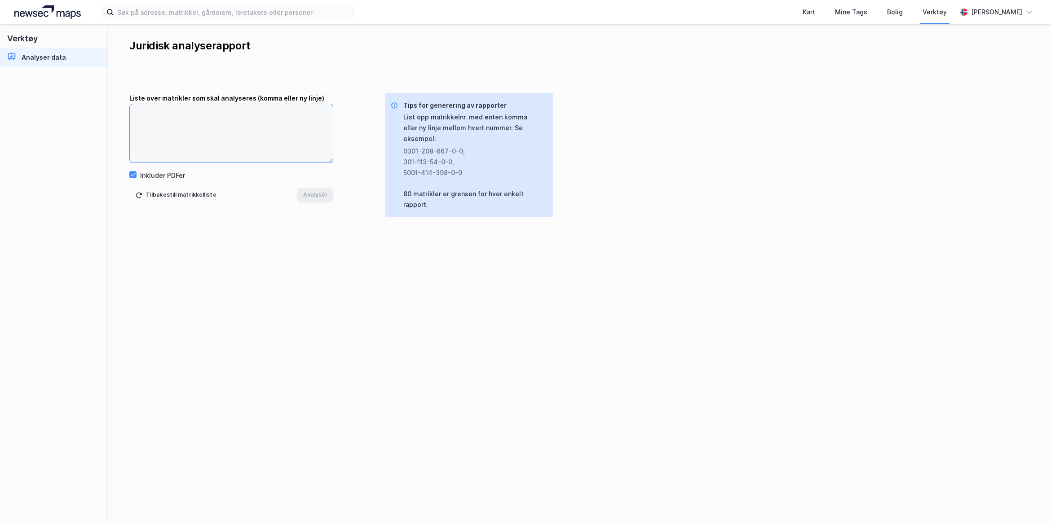
click at [265, 141] on textarea at bounding box center [231, 133] width 203 height 58
drag, startPoint x: 275, startPoint y: 48, endPoint x: 123, endPoint y: 35, distance: 152.8
click at [123, 35] on div "Juridisk analyserapport Liste over matrikler som skal analyseres (komma [PERSON…" at bounding box center [579, 273] width 943 height 499
drag, startPoint x: 123, startPoint y: 35, endPoint x: 296, endPoint y: 54, distance: 174.9
click at [296, 54] on div "Juridisk analyserapport" at bounding box center [579, 44] width 900 height 40
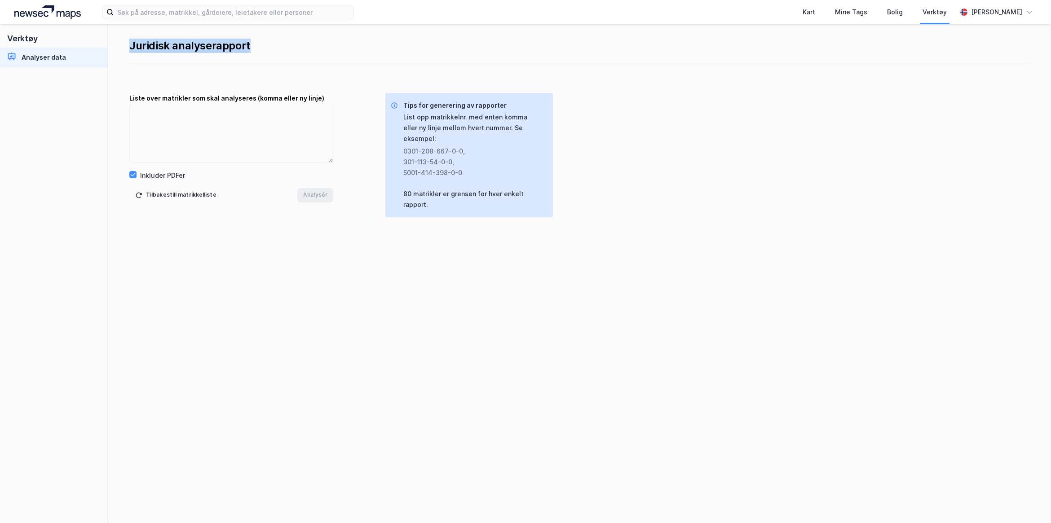
drag, startPoint x: 257, startPoint y: 50, endPoint x: 96, endPoint y: 58, distance: 161.9
click at [96, 58] on div "Verktøy Analyser data Juridisk analyserapport Liste over matrikler som skal ana…" at bounding box center [525, 273] width 1051 height 499
click at [368, 66] on div "Juridisk analyserapport Liste over matrikler som skal analyseres (komma [PERSON…" at bounding box center [579, 273] width 943 height 499
drag, startPoint x: 257, startPoint y: 48, endPoint x: 122, endPoint y: 54, distance: 134.9
click at [122, 54] on div "Juridisk analyserapport Liste over matrikler som skal analyseres (komma [PERSON…" at bounding box center [579, 273] width 943 height 499
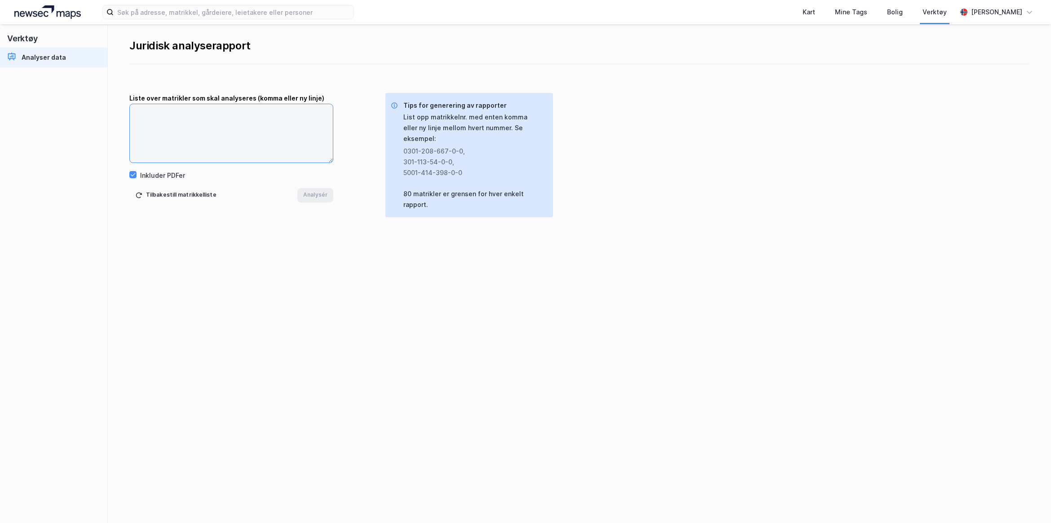
click at [281, 108] on textarea at bounding box center [231, 133] width 203 height 58
click at [241, 113] on textarea at bounding box center [231, 133] width 203 height 58
click at [745, 156] on div "Liste over matrikler som skal analyseres (komma [PERSON_NAME] ny linje) Inklude…" at bounding box center [579, 130] width 943 height 75
click at [903, 14] on div "Bolig" at bounding box center [895, 12] width 16 height 11
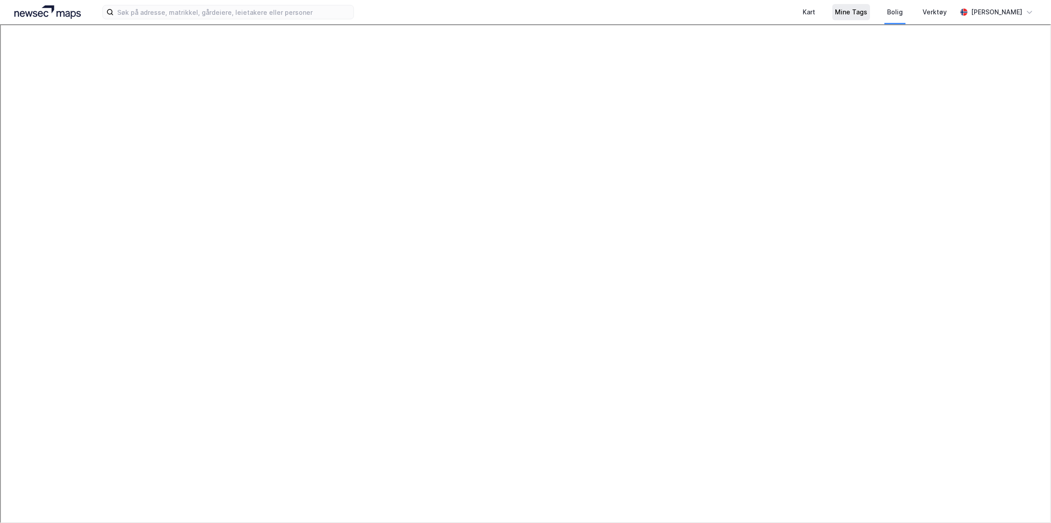
click at [857, 14] on div "Mine Tags" at bounding box center [851, 12] width 32 height 11
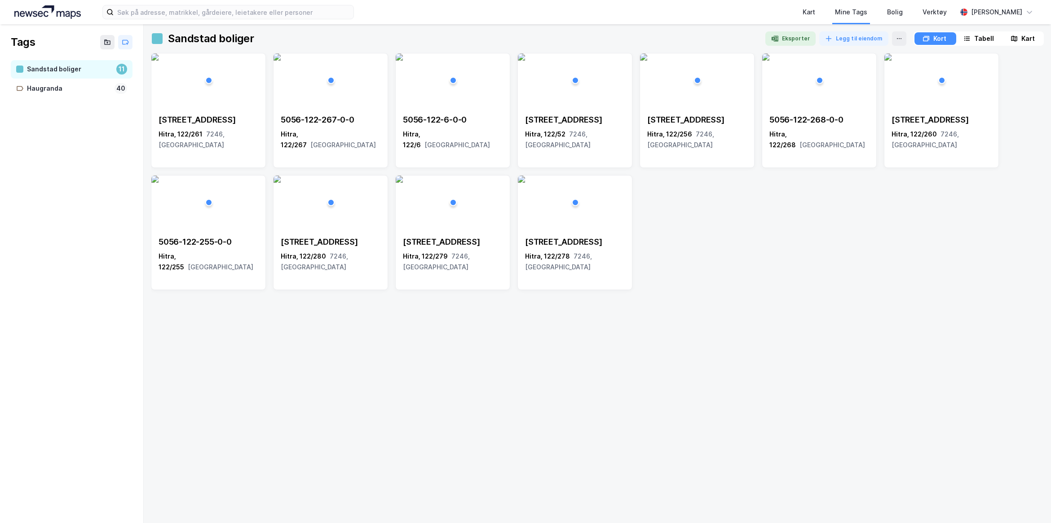
click at [811, 275] on div "Fyrmesterveien 3 Hitra, 122/261 7246, [GEOGRAPHIC_DATA] 5056-122-267-0-0 Hitra,…" at bounding box center [597, 171] width 893 height 237
click at [897, 37] on icon at bounding box center [899, 38] width 7 height 7
drag, startPoint x: 845, startPoint y: 371, endPoint x: 950, endPoint y: 212, distance: 190.5
click at [849, 365] on div "Fyrmesterveien 3 Hitra, 122/261 7246, [GEOGRAPHIC_DATA] 5056-122-267-0-0 Hitra,…" at bounding box center [597, 284] width 893 height 463
click at [980, 39] on div "Tabell" at bounding box center [984, 38] width 20 height 11
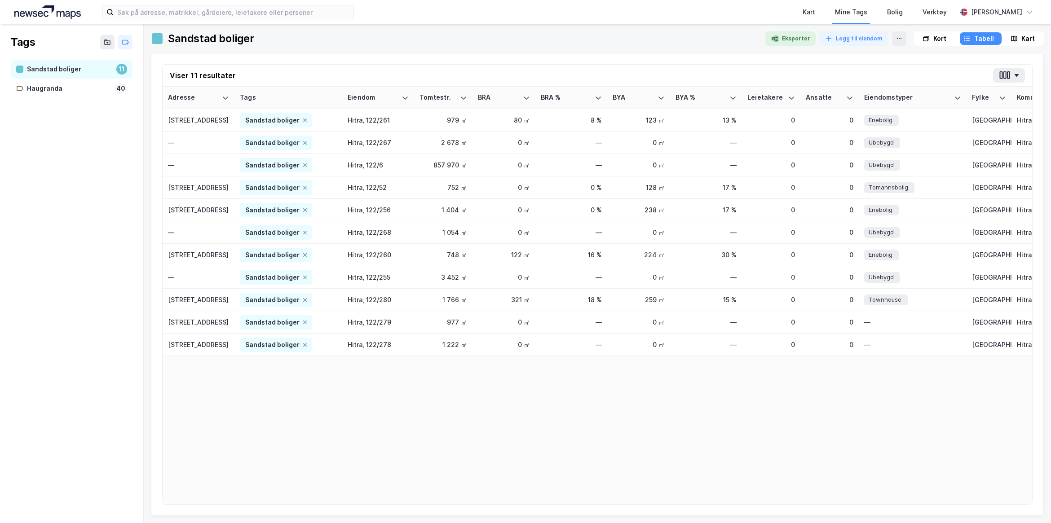
click at [58, 160] on div "Tags Sandstad boliger 11 Haugranda 40" at bounding box center [72, 273] width 144 height 499
click at [62, 87] on div "Haugranda" at bounding box center [69, 88] width 84 height 11
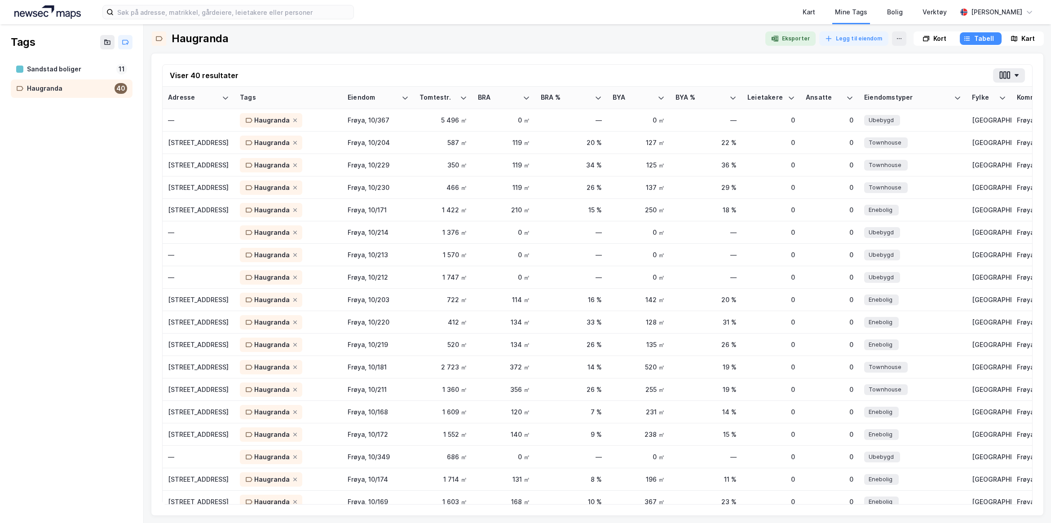
click at [95, 173] on div "Tags Sandstad boliger 11 Haugranda 40" at bounding box center [72, 273] width 144 height 499
click at [125, 41] on icon at bounding box center [125, 42] width 7 height 7
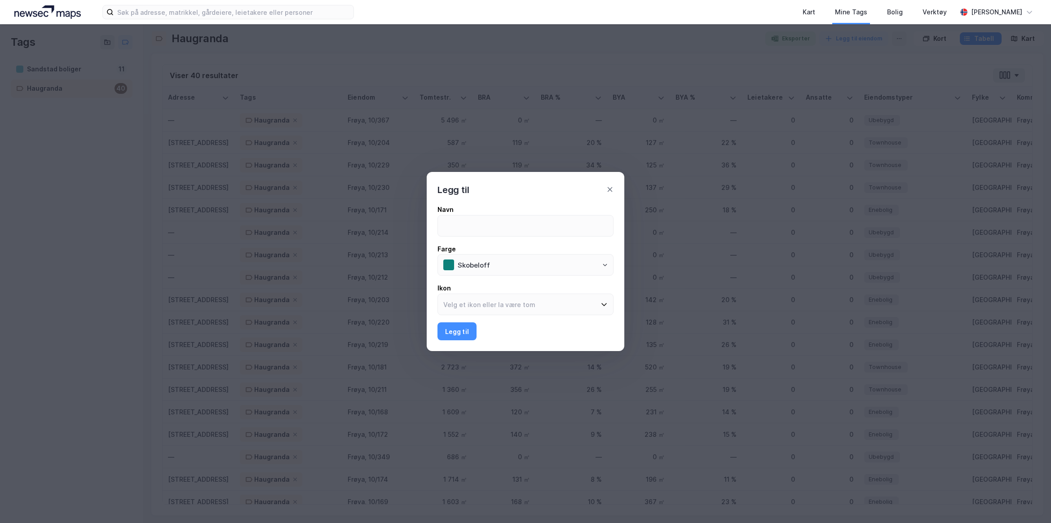
click at [612, 193] on div "Legg til" at bounding box center [526, 184] width 198 height 25
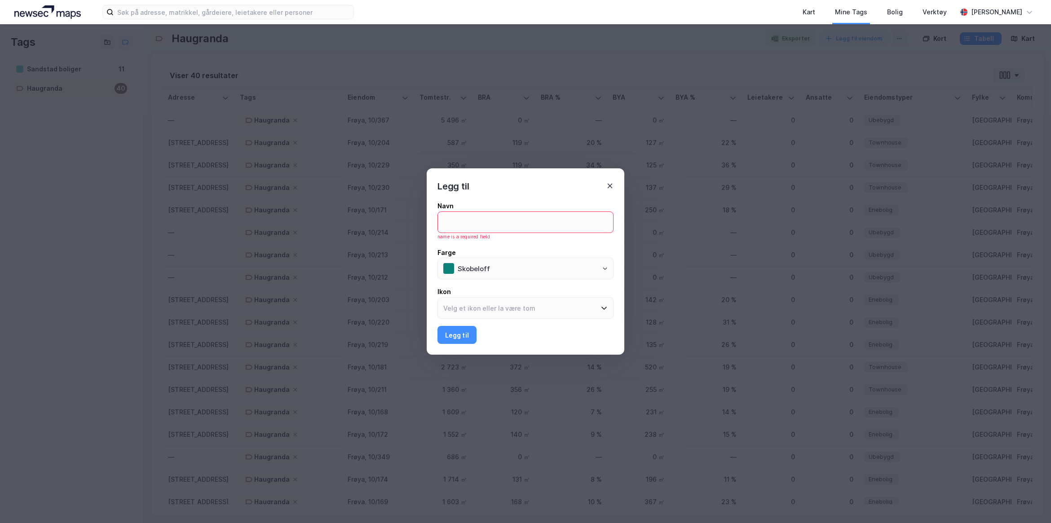
click at [611, 189] on icon at bounding box center [609, 185] width 7 height 7
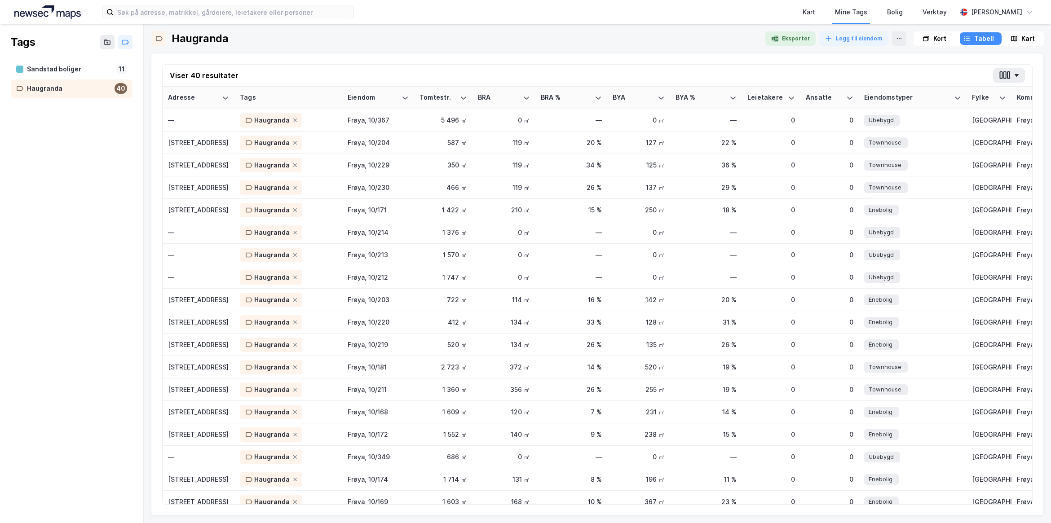
click at [859, 66] on div "Viser 40 resultater" at bounding box center [598, 76] width 870 height 22
click at [1010, 82] on button "button" at bounding box center [1009, 75] width 32 height 14
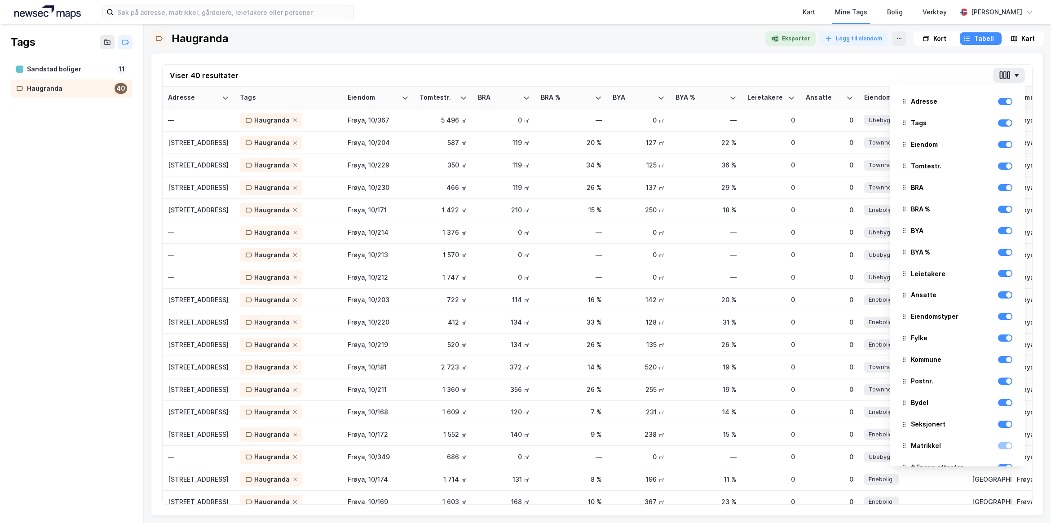
click at [867, 64] on div "Viser 40 resultater Adresse Tags Eiendom Tomtestr. BRA BRA % BYA BYA % Leietake…" at bounding box center [597, 284] width 870 height 441
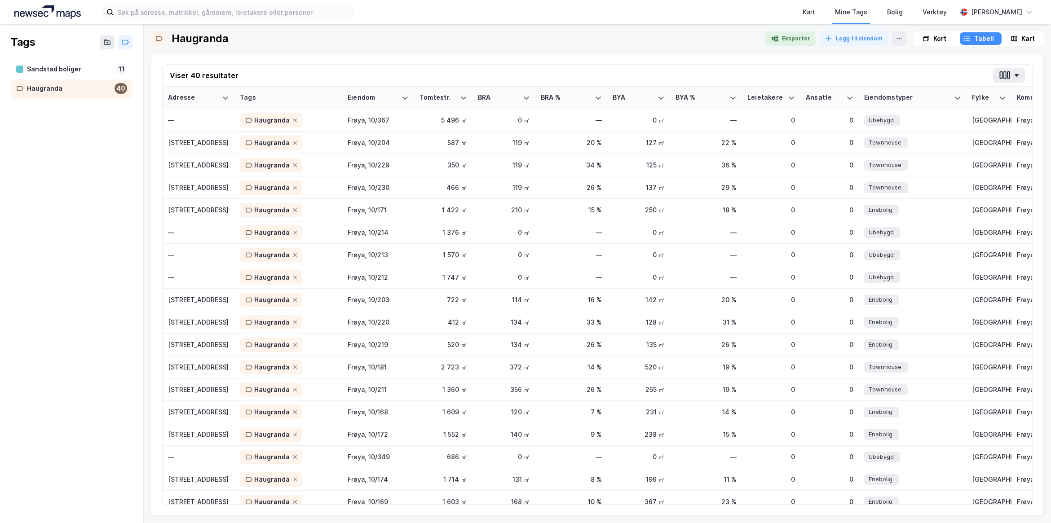
click at [1025, 35] on div "Kart" at bounding box center [1027, 38] width 13 height 11
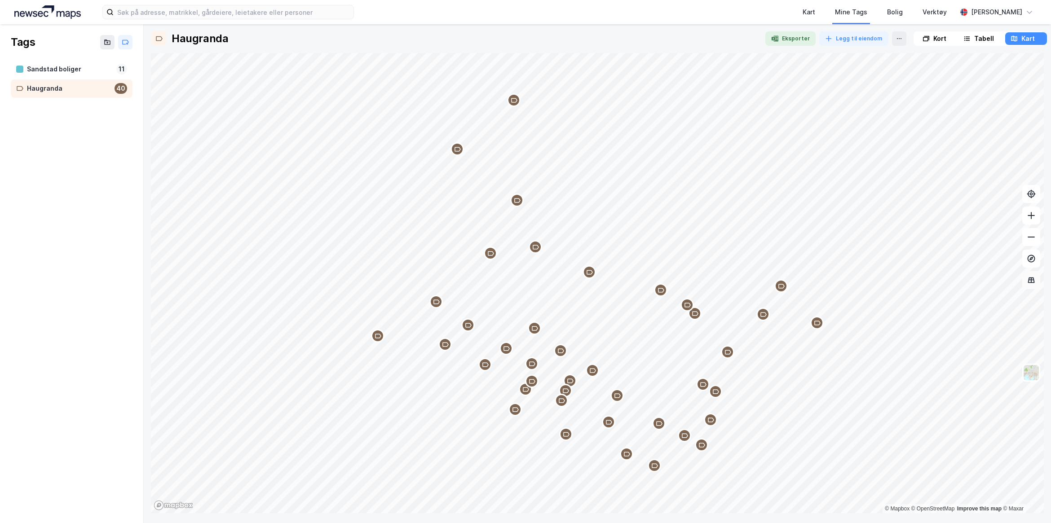
click at [1035, 282] on icon at bounding box center [1031, 280] width 9 height 9
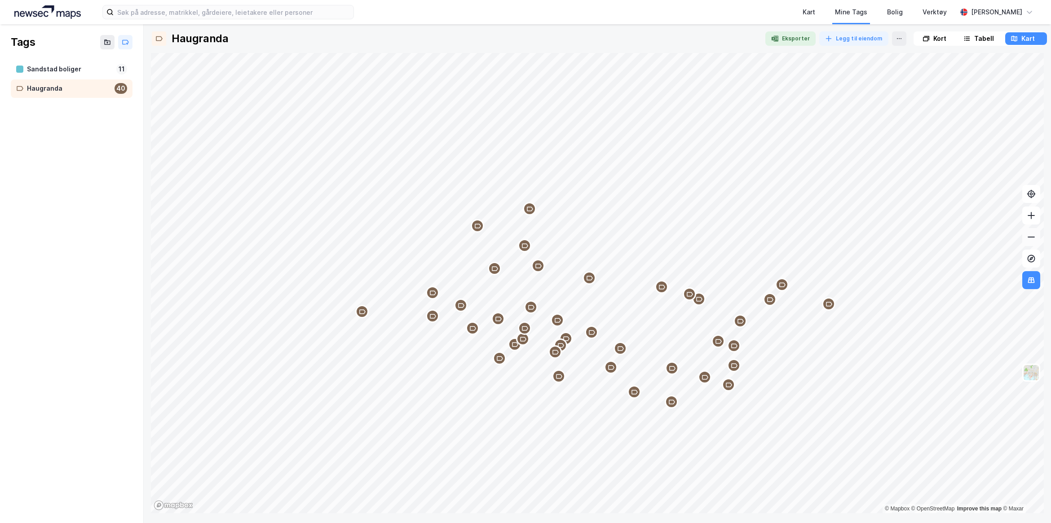
click at [1033, 283] on icon at bounding box center [1031, 280] width 9 height 9
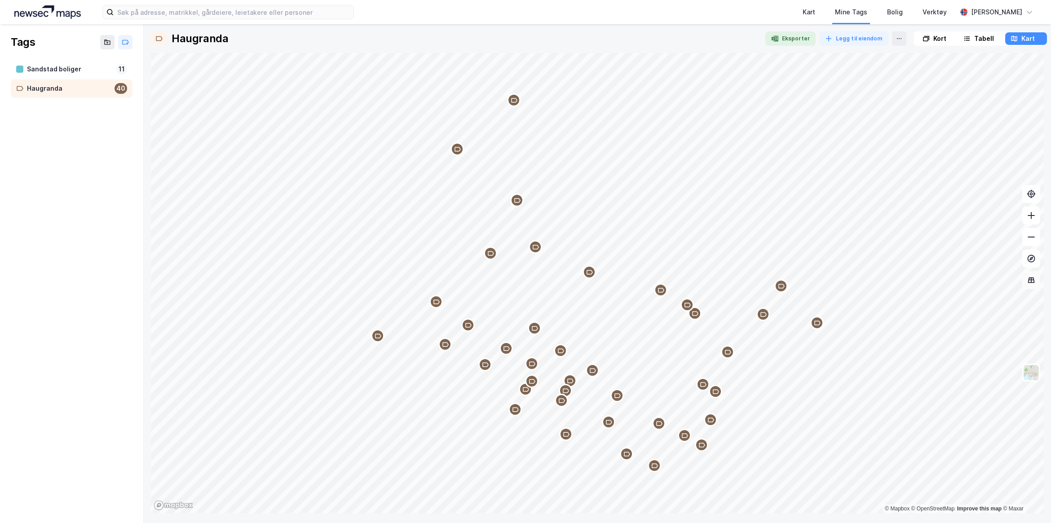
click at [1032, 284] on button at bounding box center [1031, 280] width 18 height 18
click at [989, 45] on div "[PERSON_NAME] Kart" at bounding box center [979, 38] width 130 height 14
click at [989, 39] on div "Tabell" at bounding box center [984, 38] width 20 height 11
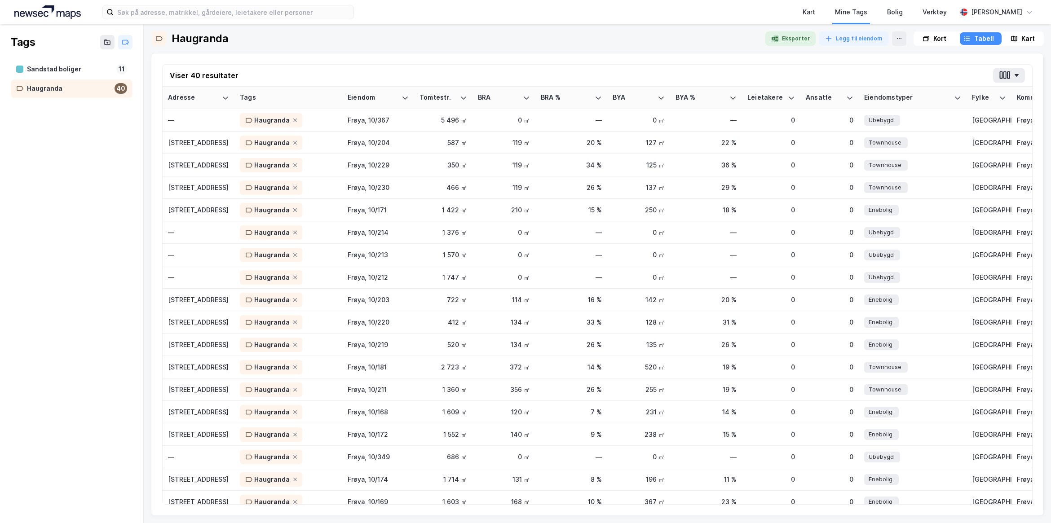
click at [1020, 38] on div "Kart" at bounding box center [1023, 38] width 40 height 13
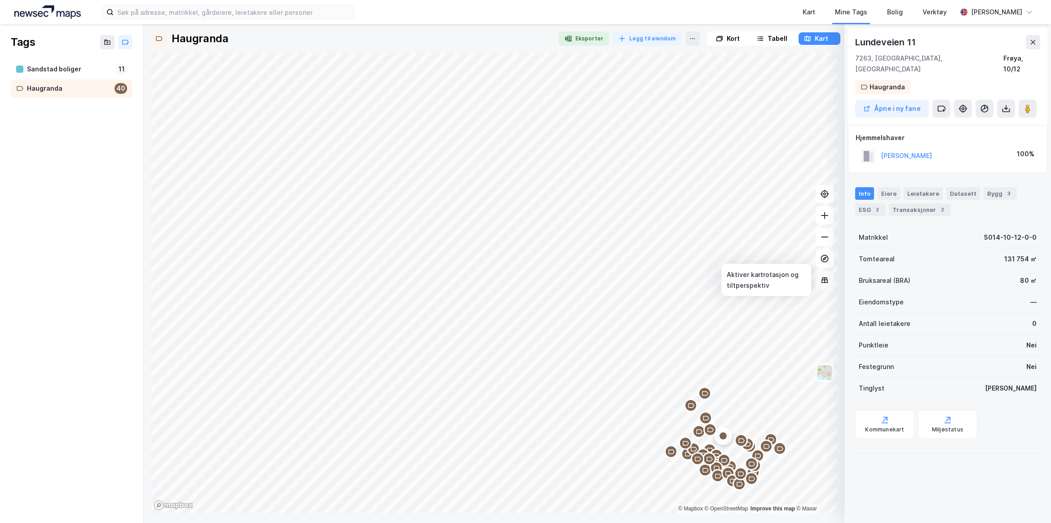
click at [823, 281] on icon at bounding box center [824, 280] width 9 height 9
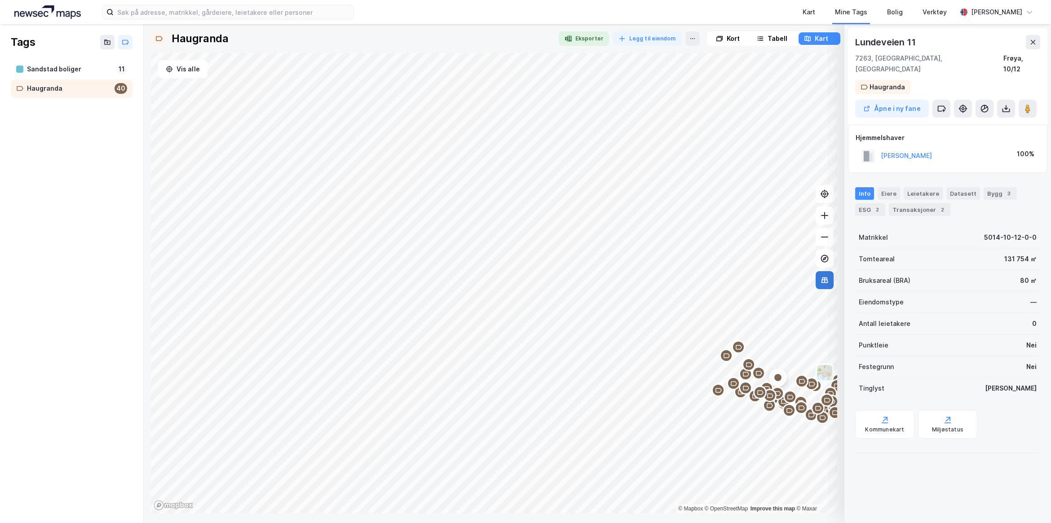
click at [830, 275] on button at bounding box center [825, 280] width 18 height 18
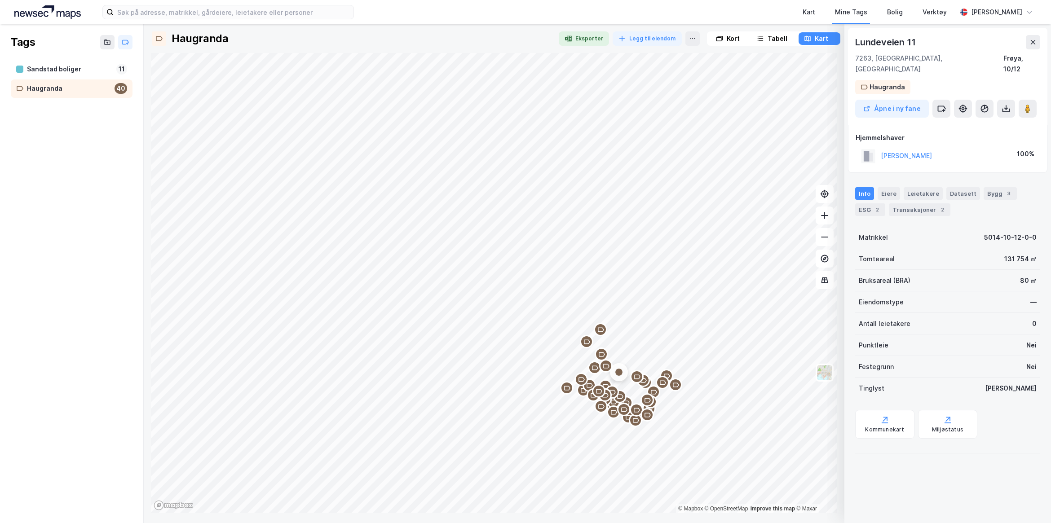
click at [773, 41] on div "Tabell" at bounding box center [778, 38] width 20 height 11
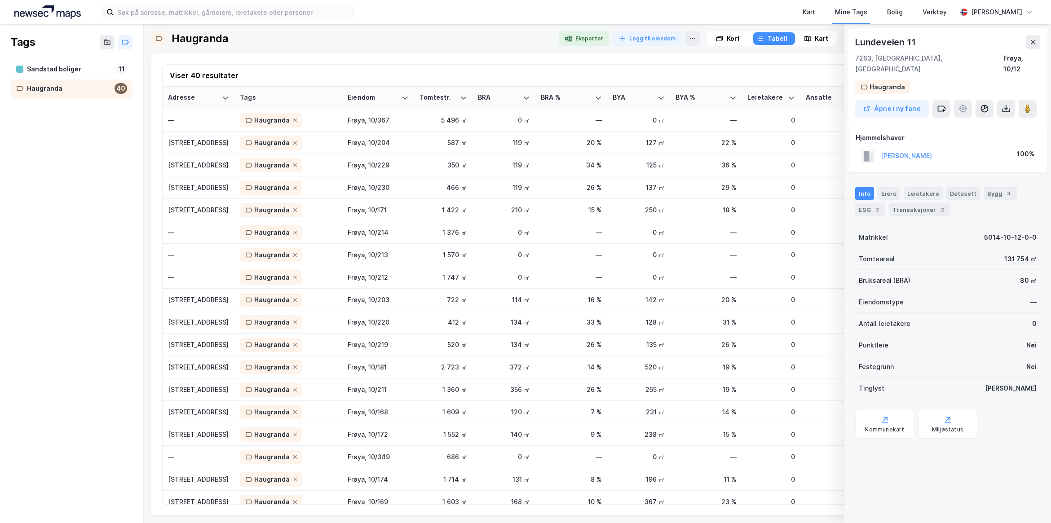
drag, startPoint x: 73, startPoint y: 68, endPoint x: 132, endPoint y: 86, distance: 62.5
click at [73, 68] on div "Sandstad boliger" at bounding box center [70, 69] width 86 height 11
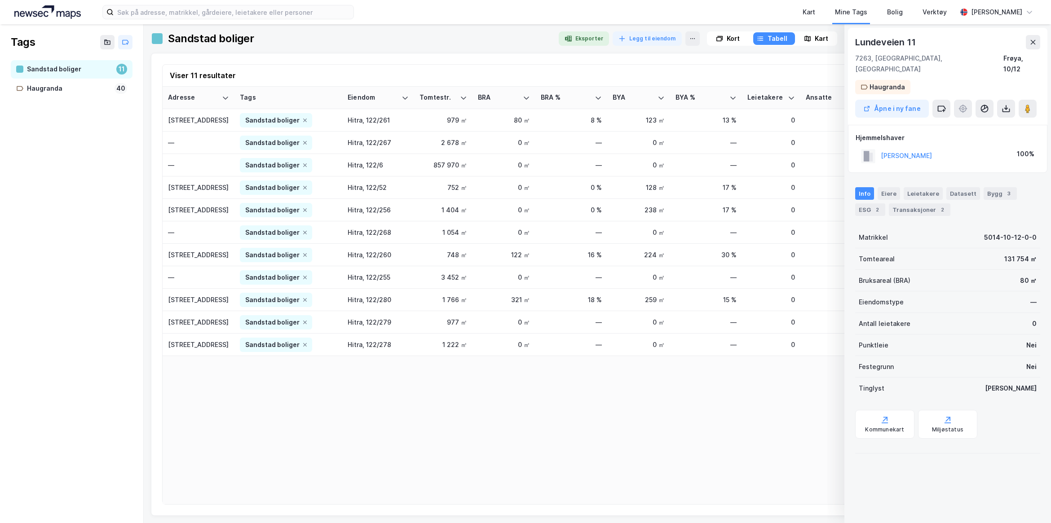
click at [827, 41] on div "Kart" at bounding box center [821, 38] width 13 height 11
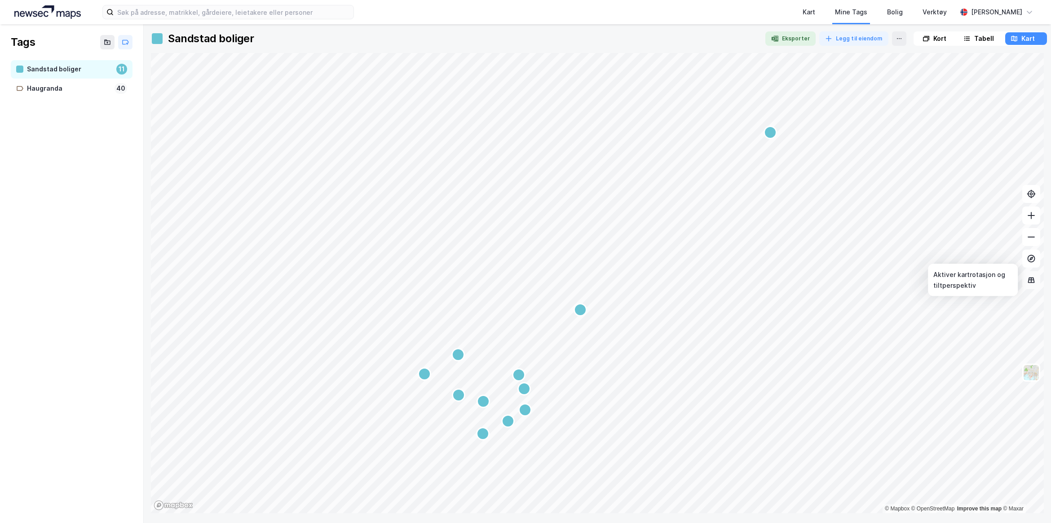
click at [1032, 280] on icon at bounding box center [1032, 279] width 6 height 1
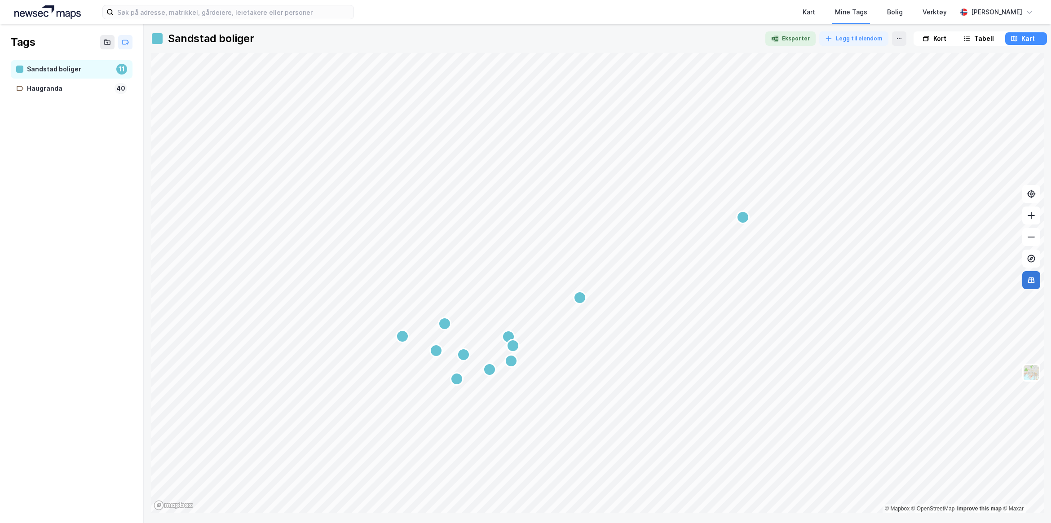
click at [1032, 280] on icon at bounding box center [1032, 279] width 6 height 1
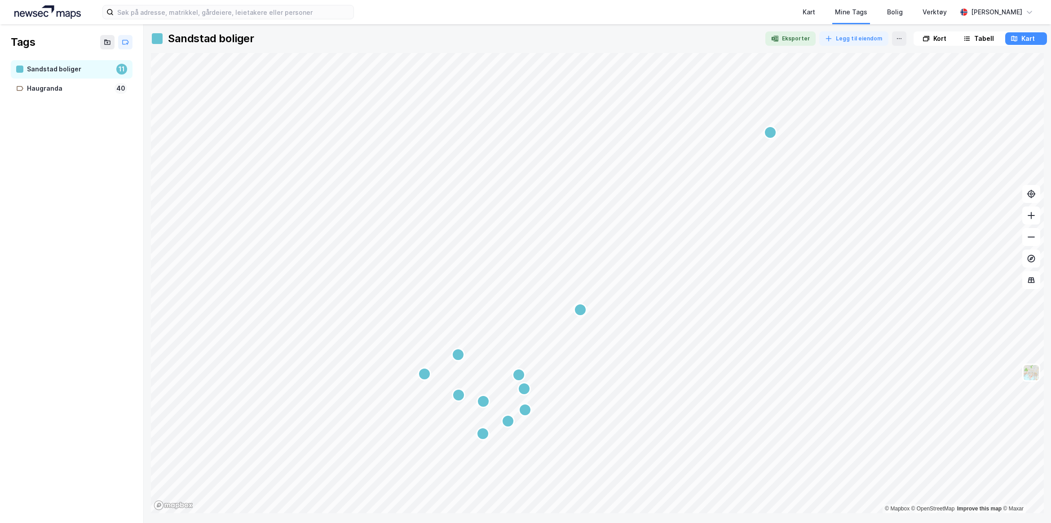
click at [985, 45] on div "[PERSON_NAME] Kart" at bounding box center [979, 38] width 130 height 14
click at [982, 34] on div "Tabell" at bounding box center [984, 38] width 20 height 11
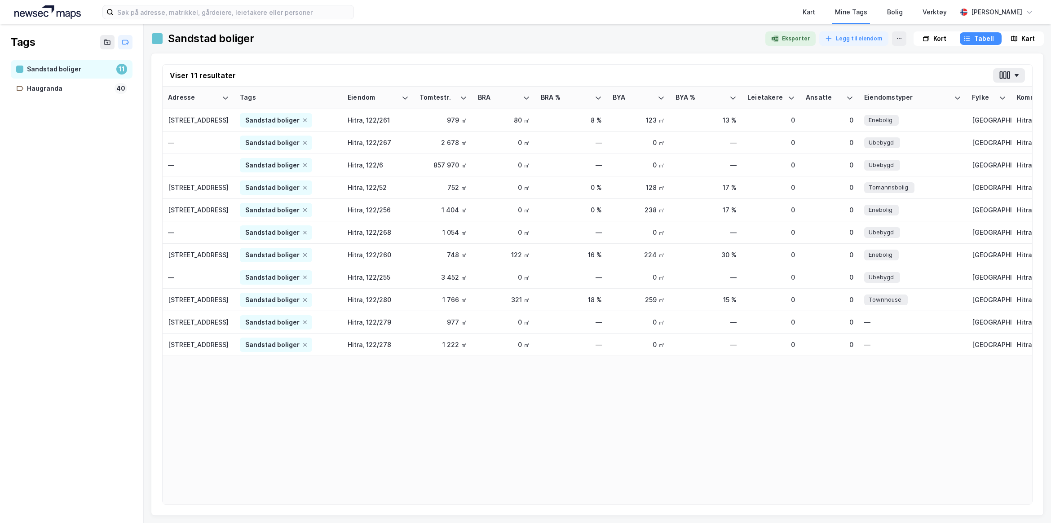
click at [1024, 33] on div "Kart" at bounding box center [1027, 38] width 13 height 11
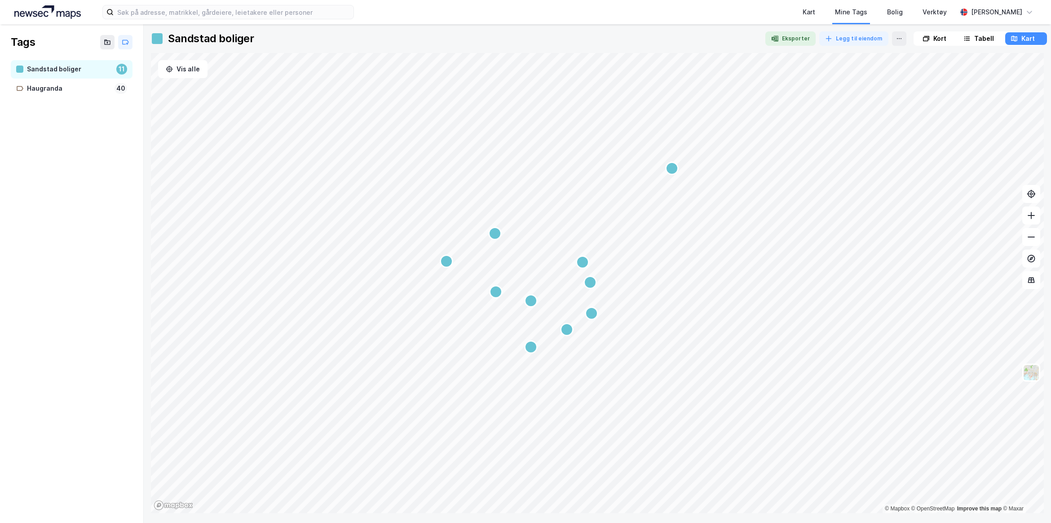
click at [72, 10] on img at bounding box center [47, 11] width 66 height 13
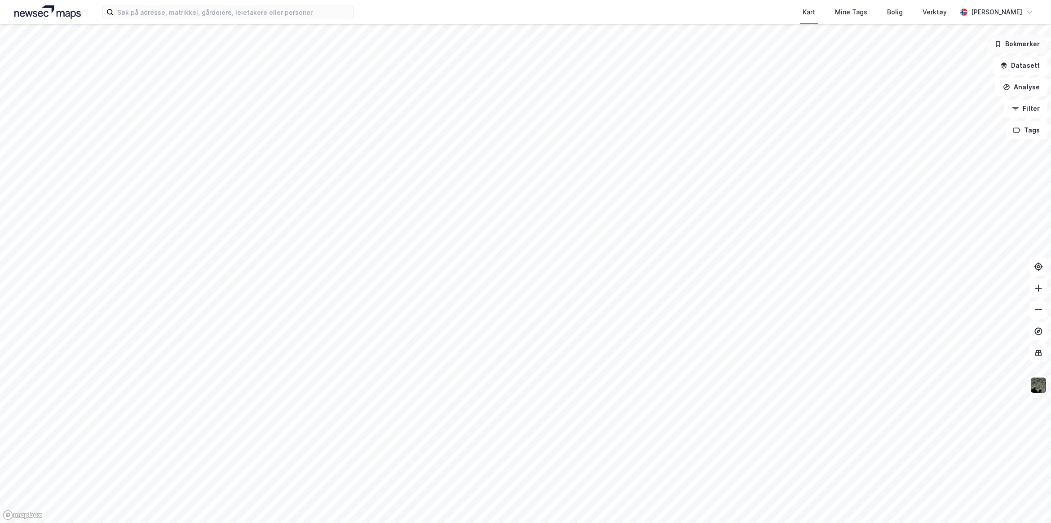
click at [1026, 36] on button "Bokmerker" at bounding box center [1017, 44] width 61 height 18
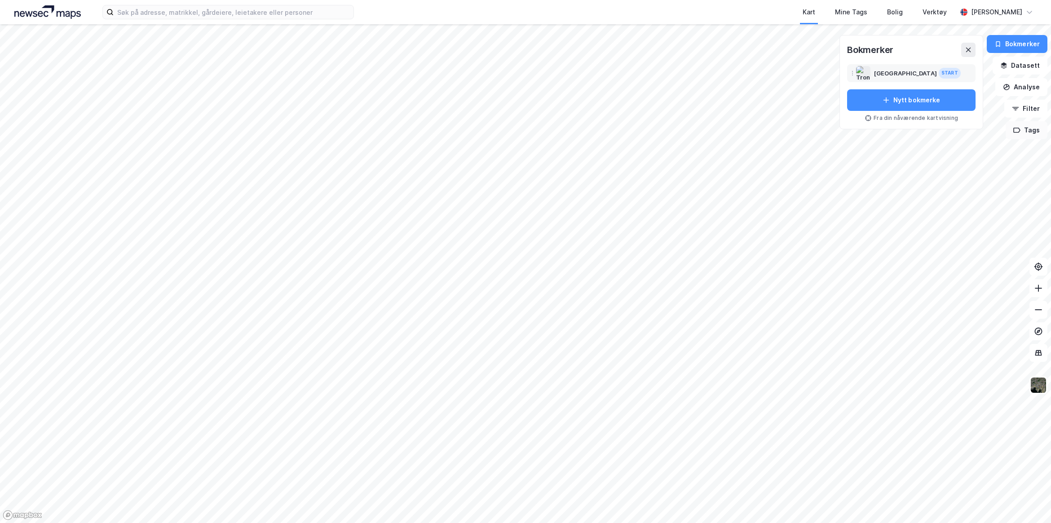
click at [1023, 131] on button "Tags" at bounding box center [1027, 130] width 42 height 18
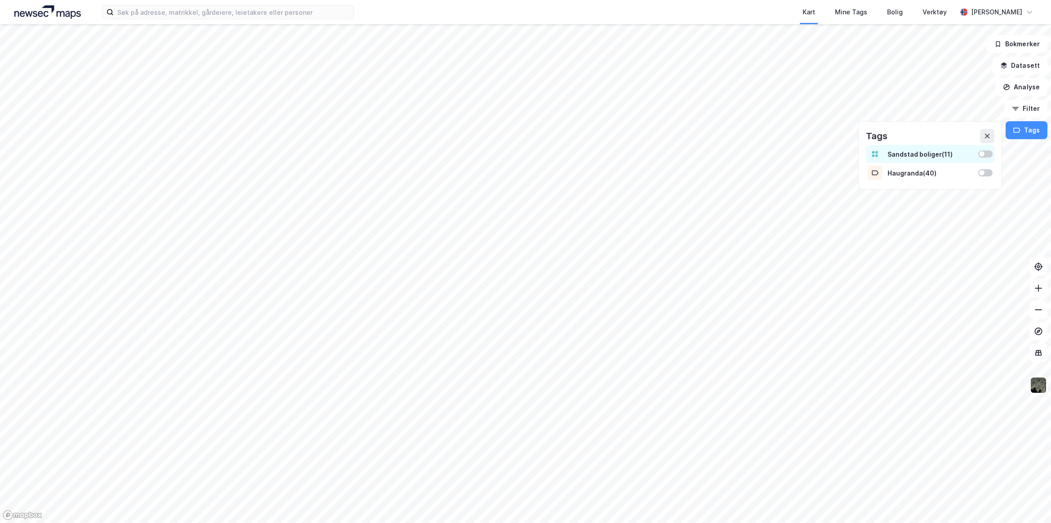
click at [926, 153] on div "Sandstad boliger ( 11 )" at bounding box center [930, 154] width 85 height 8
click at [867, 11] on div "Mine Tags" at bounding box center [851, 12] width 32 height 11
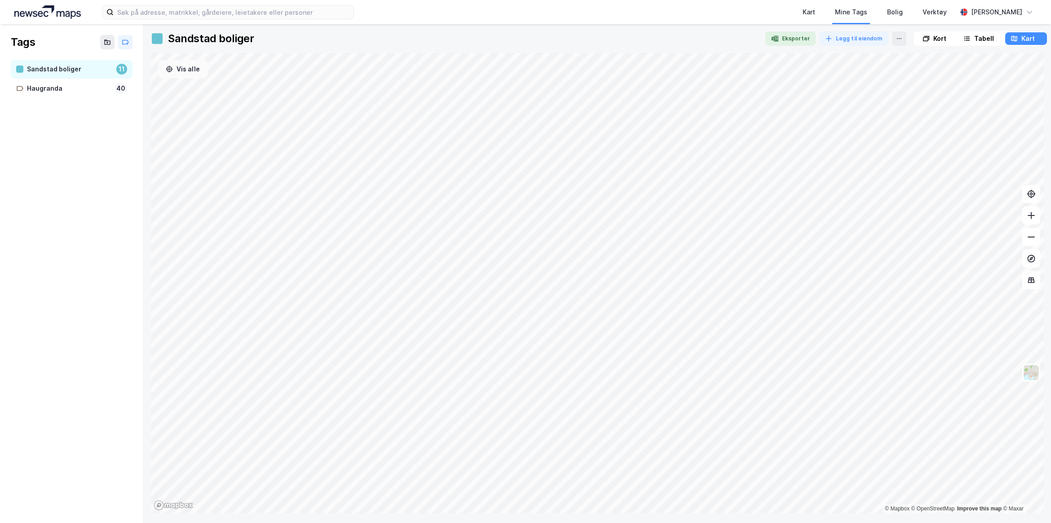
click at [195, 71] on button "Vis alle" at bounding box center [182, 69] width 49 height 18
click at [899, 37] on button at bounding box center [899, 38] width 14 height 14
click at [896, 36] on icon at bounding box center [899, 38] width 7 height 7
click at [947, 11] on div "Verktøy" at bounding box center [935, 12] width 24 height 11
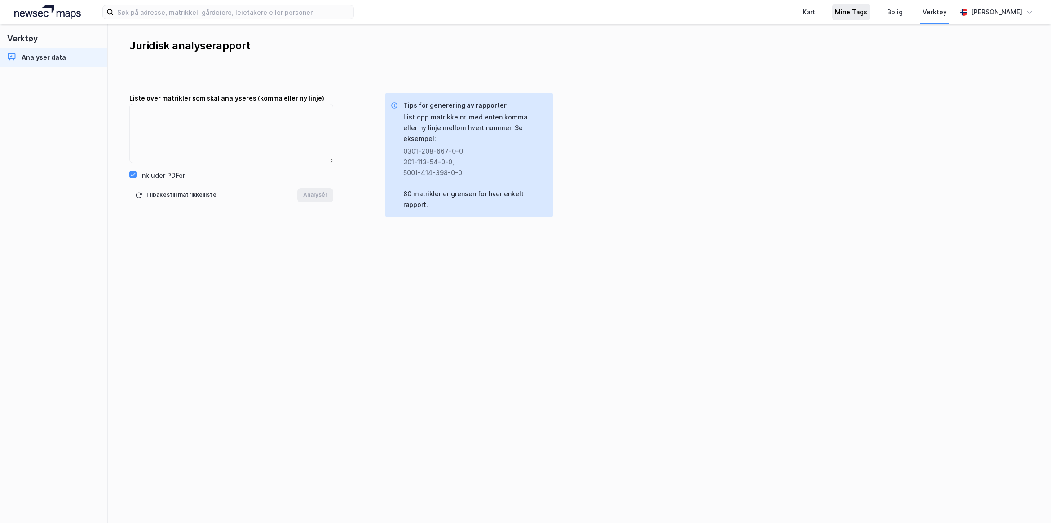
click at [868, 6] on div "Mine Tags" at bounding box center [851, 12] width 38 height 16
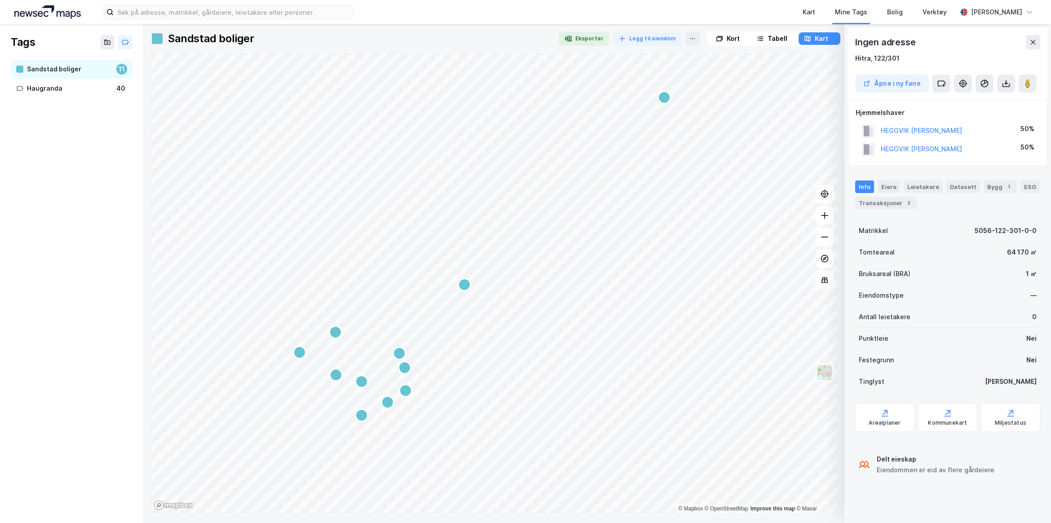
click at [461, 289] on div "Map marker" at bounding box center [464, 284] width 13 height 13
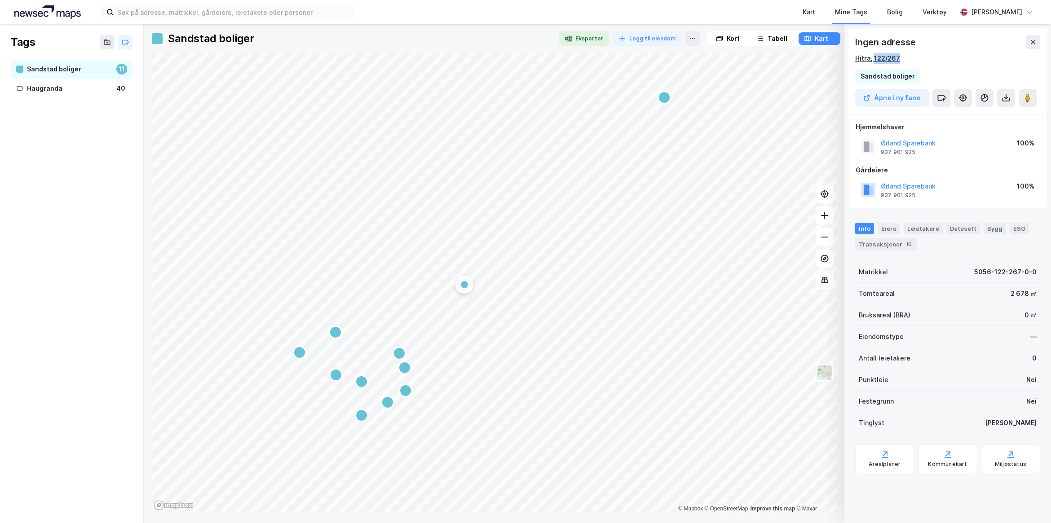
drag, startPoint x: 900, startPoint y: 56, endPoint x: 874, endPoint y: 59, distance: 25.7
click at [874, 59] on div "Hitra, 122/267" at bounding box center [947, 58] width 185 height 11
copy div "122/267"
click at [825, 8] on div "Kart" at bounding box center [809, 12] width 32 height 24
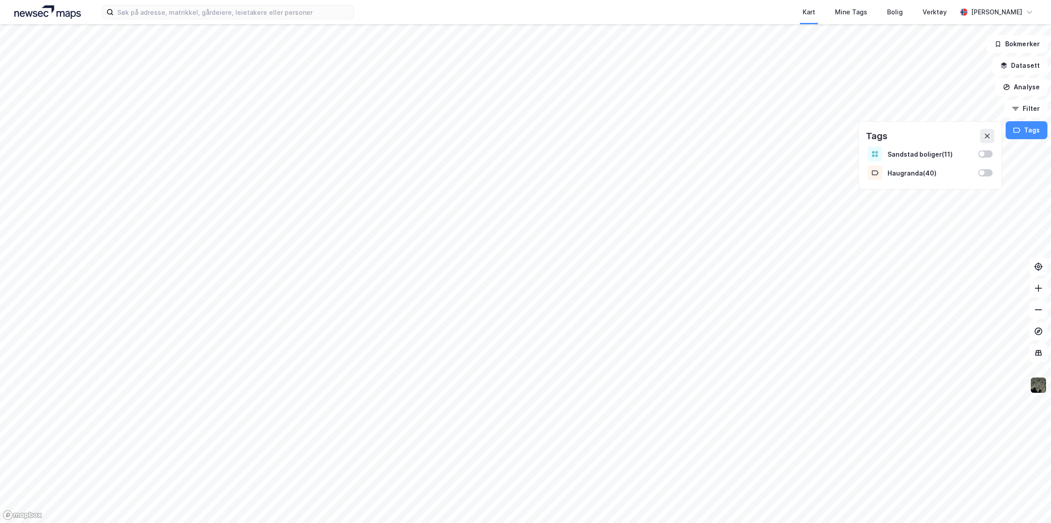
click at [445, 13] on div "Kart Mine Tags Bolig Verktøy" at bounding box center [677, 12] width 560 height 24
click at [231, 6] on input at bounding box center [234, 11] width 240 height 13
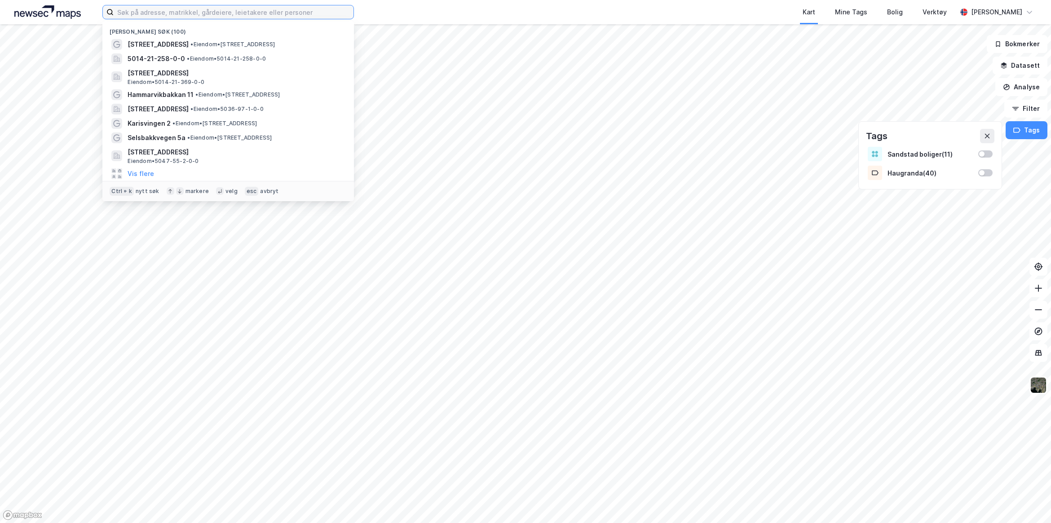
paste input "122/267"
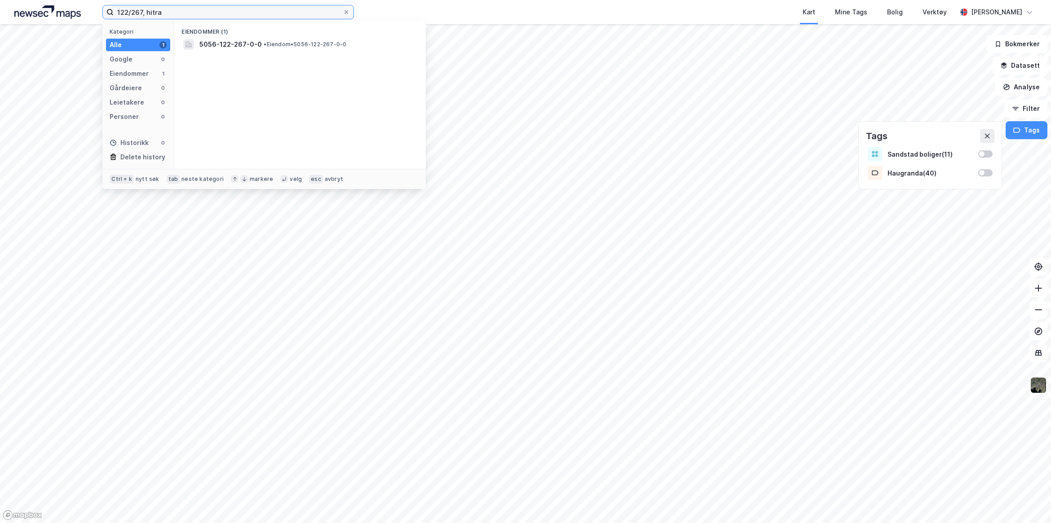
type input "122/267, hitra"
click at [243, 40] on span "5056-122-267-0-0" at bounding box center [230, 44] width 62 height 11
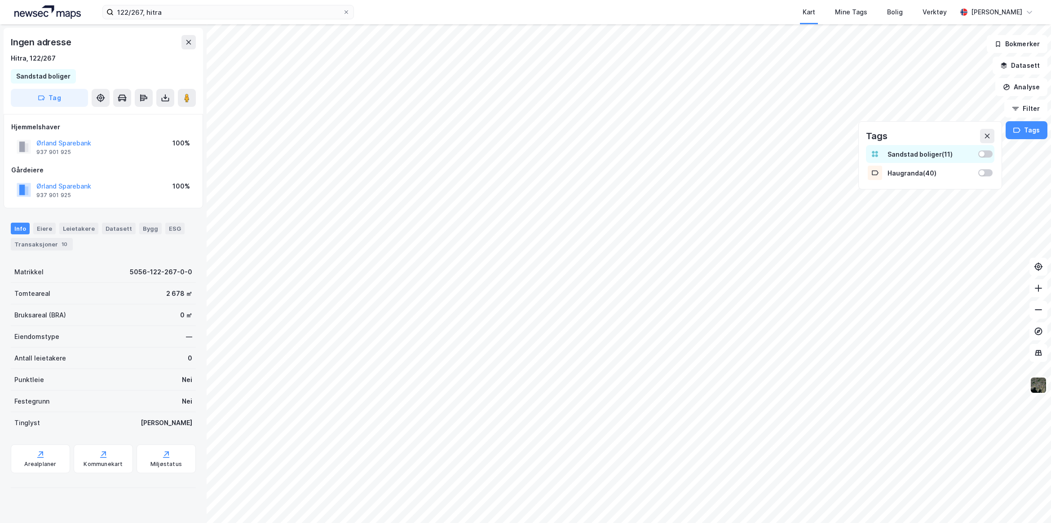
click at [982, 154] on div at bounding box center [981, 153] width 5 height 5
click at [987, 136] on icon at bounding box center [987, 136] width 5 height 5
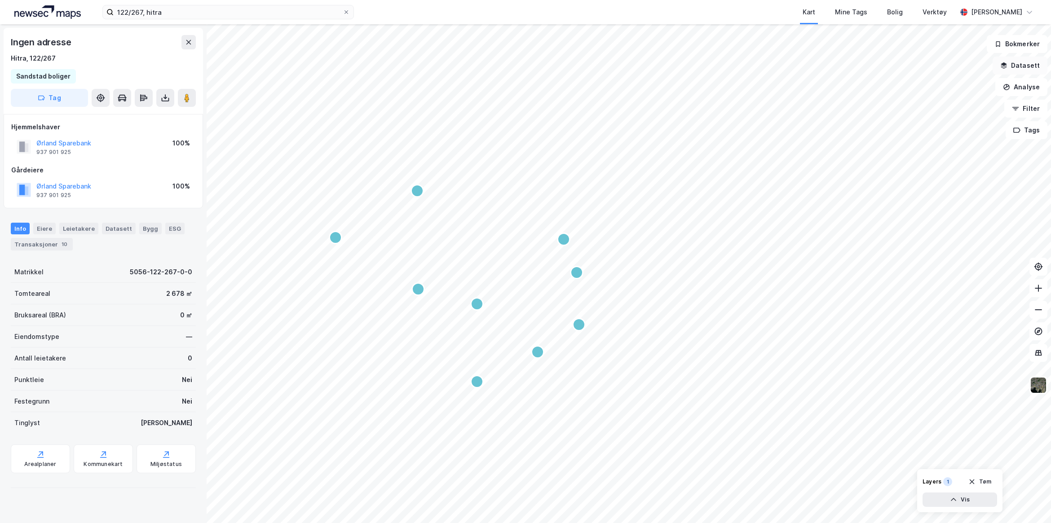
click at [1026, 68] on button "Datasett" at bounding box center [1020, 66] width 55 height 18
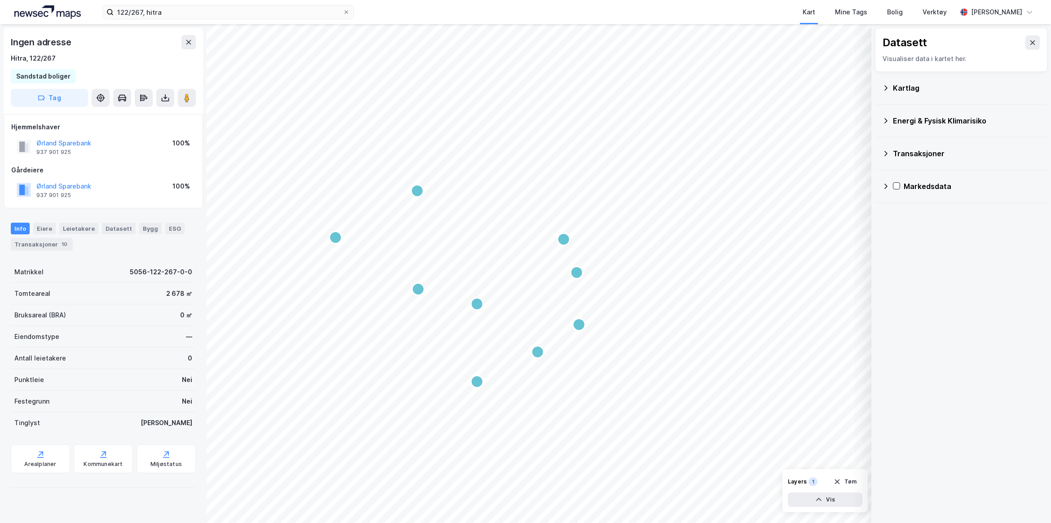
click at [908, 88] on div "Kartlag" at bounding box center [966, 88] width 147 height 11
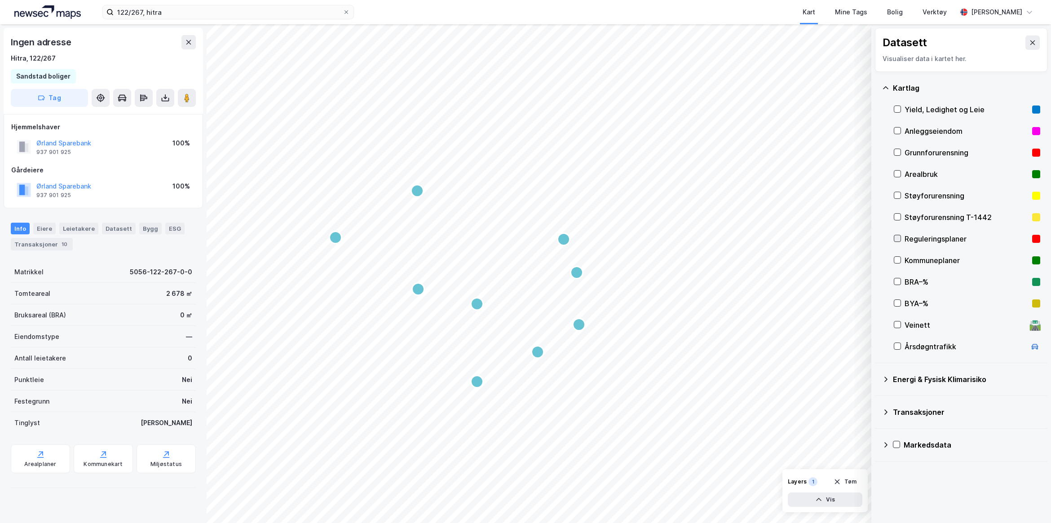
click at [894, 238] on div at bounding box center [897, 238] width 7 height 7
click at [857, 12] on div "Mine Tags" at bounding box center [851, 12] width 32 height 11
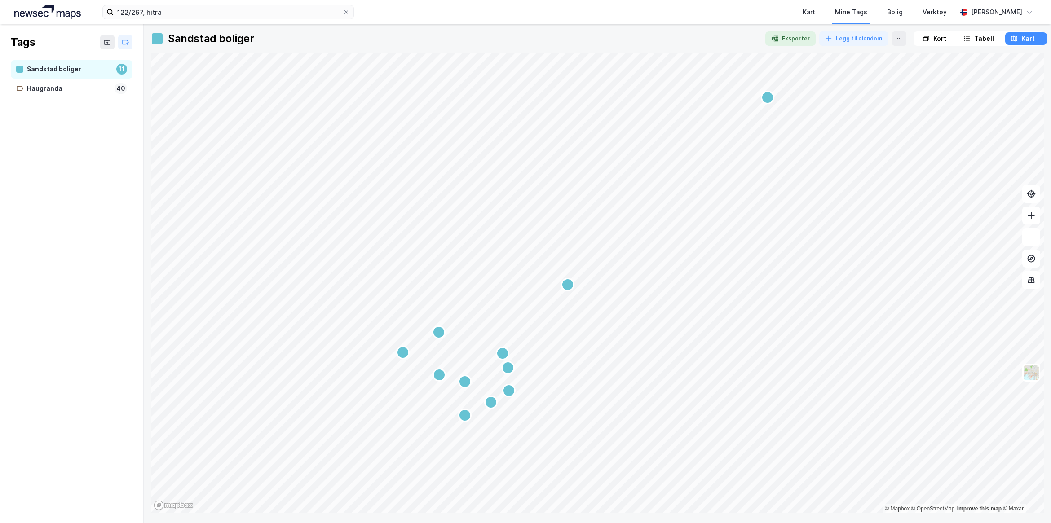
click at [1025, 41] on div "Kart" at bounding box center [1027, 38] width 13 height 11
click at [1026, 35] on div "Kart" at bounding box center [1027, 38] width 13 height 11
click at [1011, 37] on icon at bounding box center [1012, 38] width 3 height 5
click at [978, 35] on div "Tabell" at bounding box center [984, 38] width 20 height 11
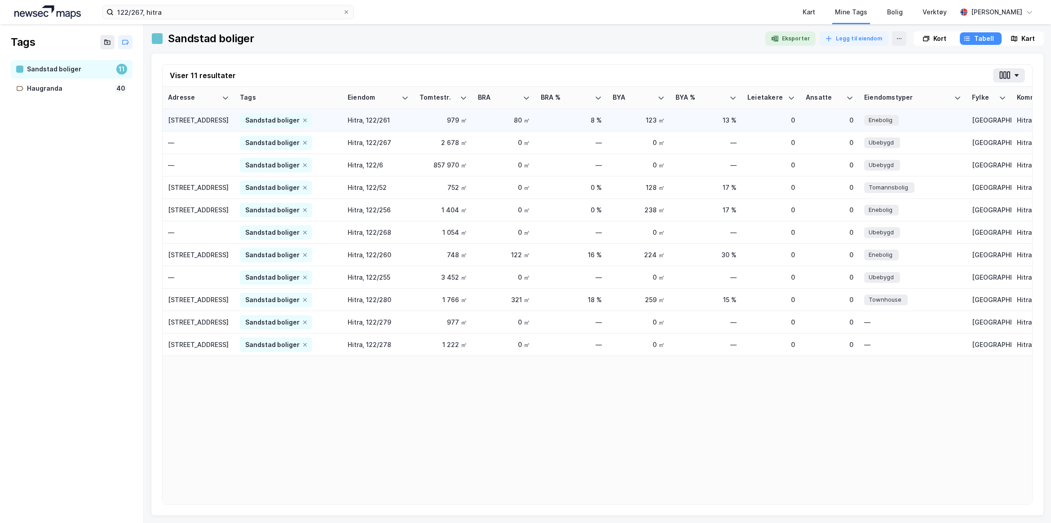
click at [189, 121] on div "[STREET_ADDRESS]" at bounding box center [198, 119] width 61 height 9
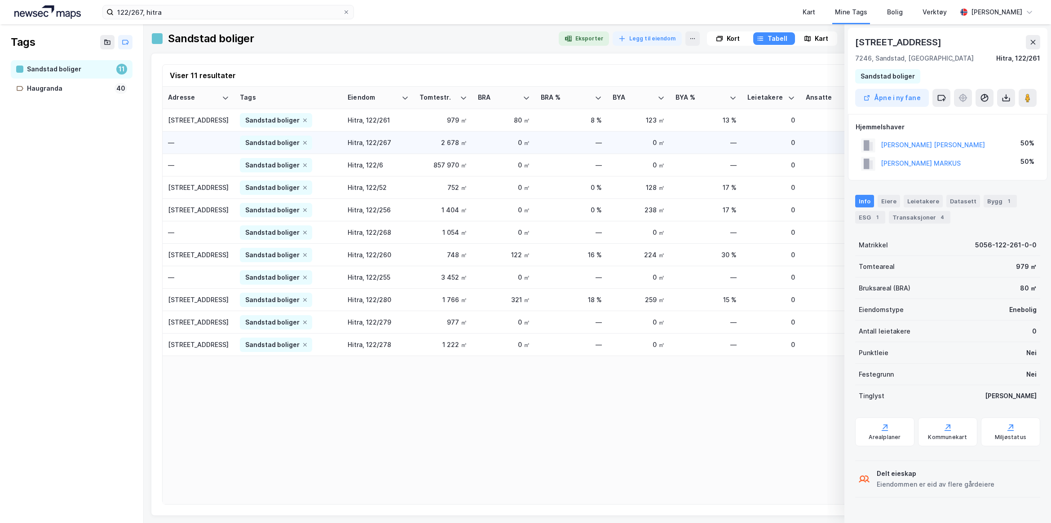
click at [182, 140] on div "—" at bounding box center [198, 142] width 61 height 9
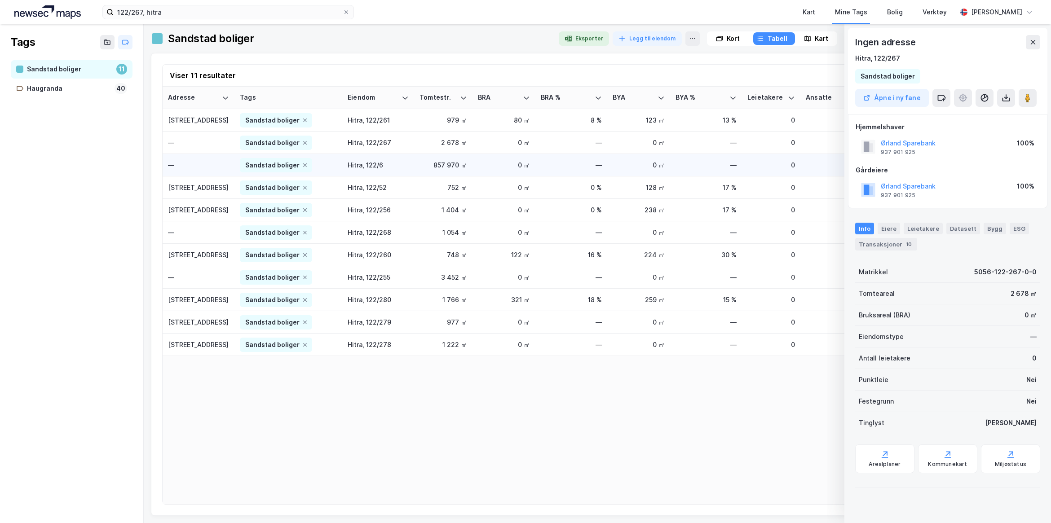
click at [183, 168] on div "—" at bounding box center [198, 164] width 61 height 9
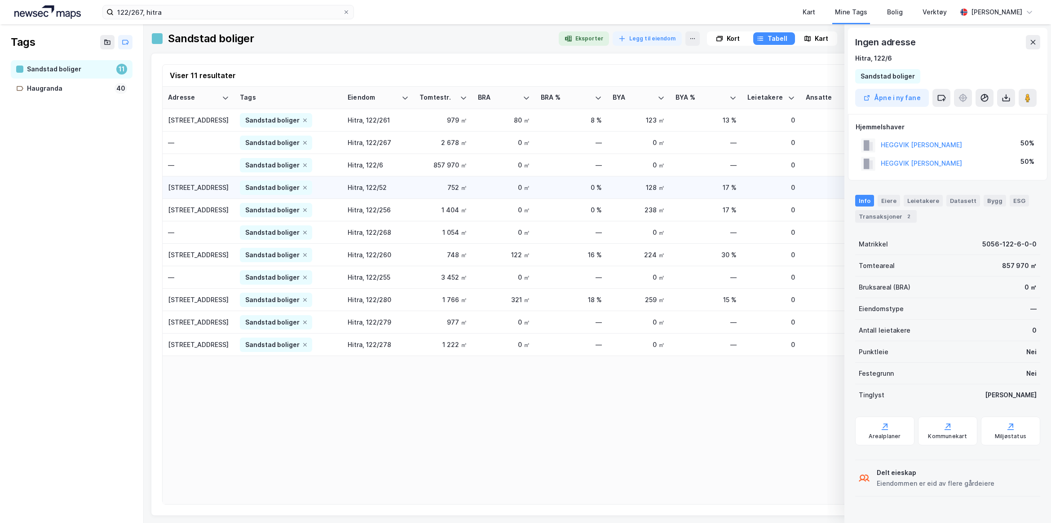
click at [182, 182] on td "[STREET_ADDRESS]" at bounding box center [199, 188] width 72 height 22
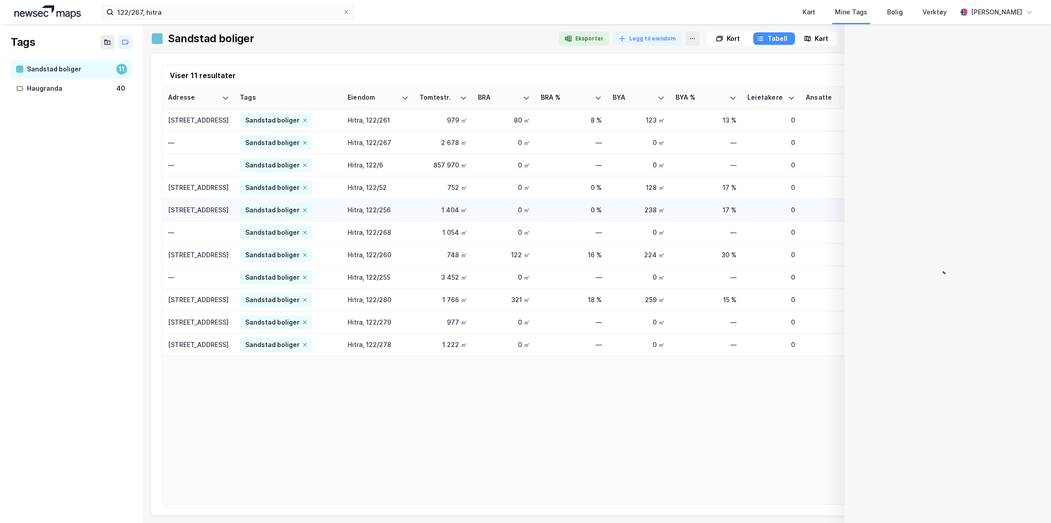
scroll to position [1, 0]
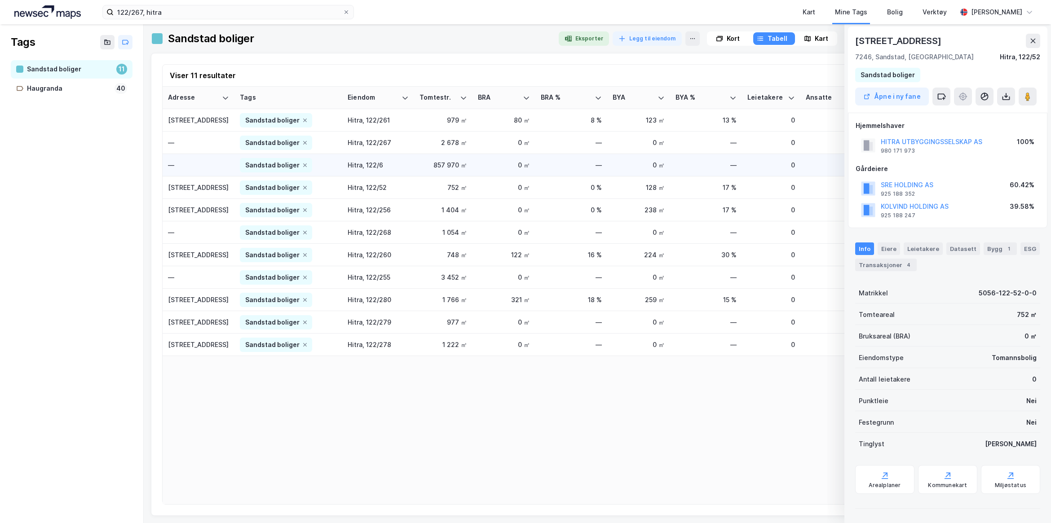
click at [199, 167] on div "—" at bounding box center [198, 164] width 61 height 9
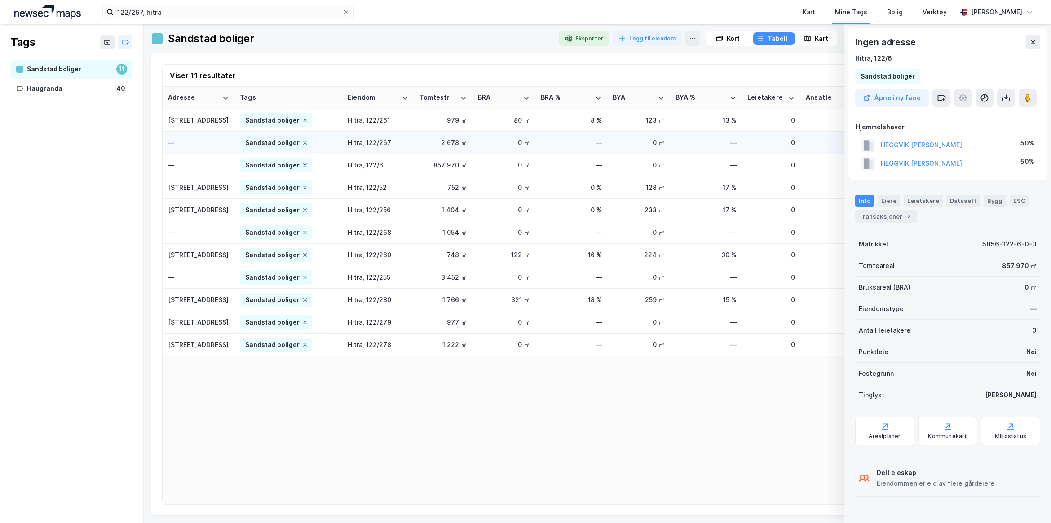
click at [199, 150] on td "—" at bounding box center [199, 143] width 72 height 22
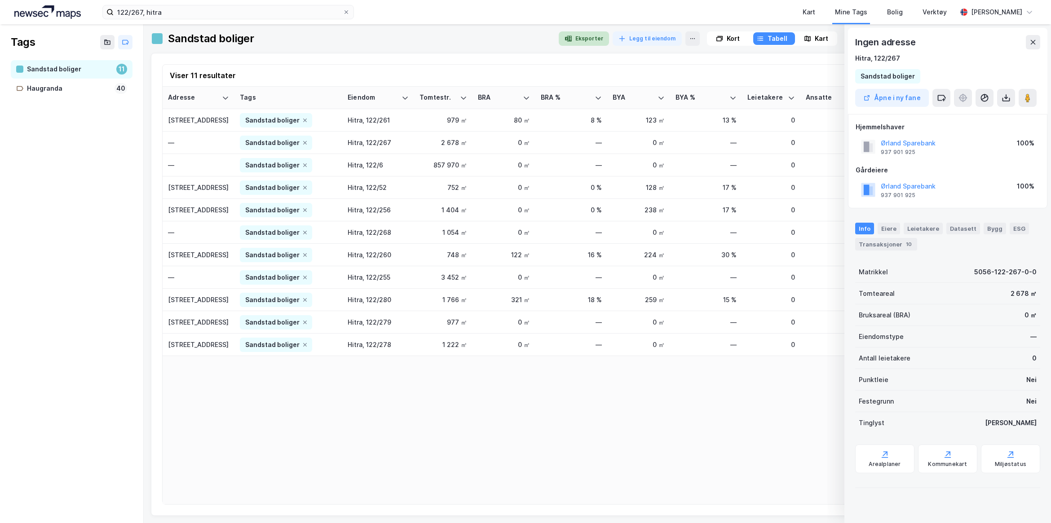
click at [579, 39] on button "Eksporter" at bounding box center [584, 38] width 50 height 14
click at [690, 432] on div "Adresse Tags Eiendom Tomtestr. BRA BRA % BYA BYA % Leietakere Ansatte Eiendomst…" at bounding box center [598, 296] width 870 height 418
